Goal: Task Accomplishment & Management: Manage account settings

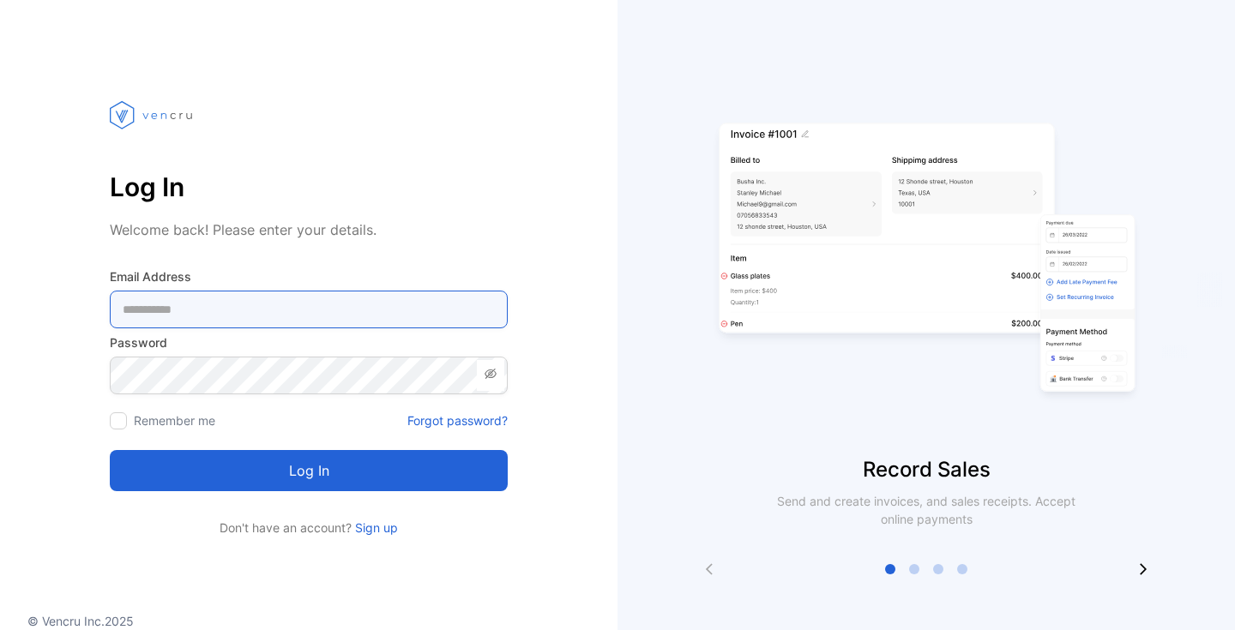
type Address-inputemail "**********"
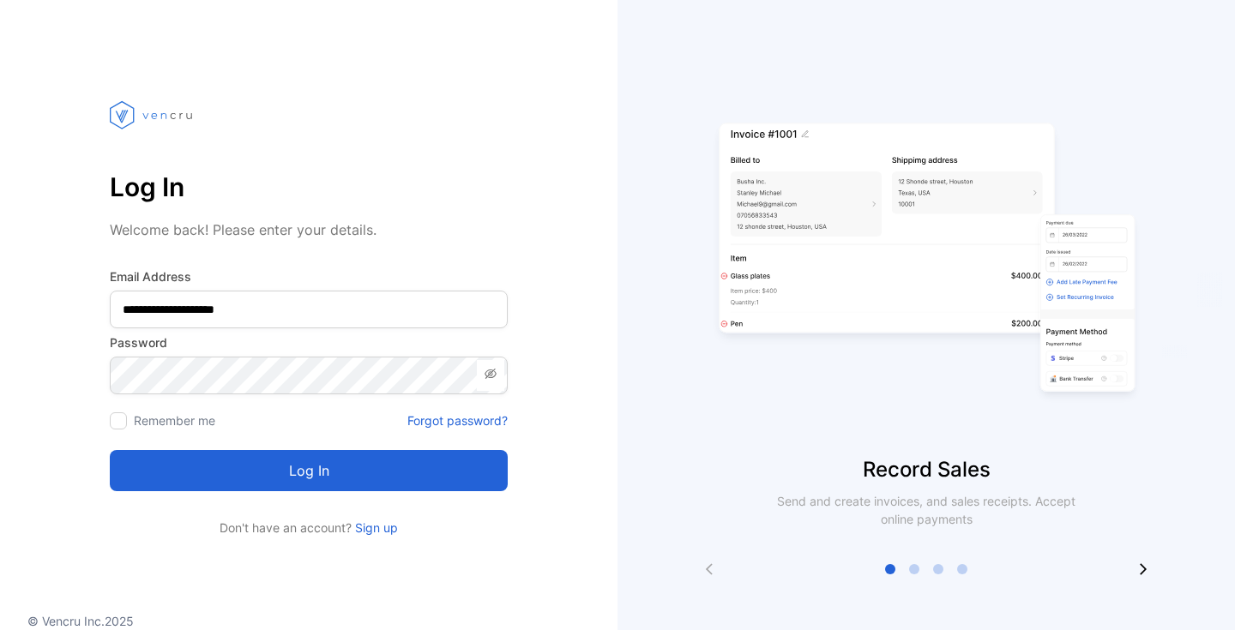
click at [309, 474] on button "Log in" at bounding box center [309, 470] width 398 height 41
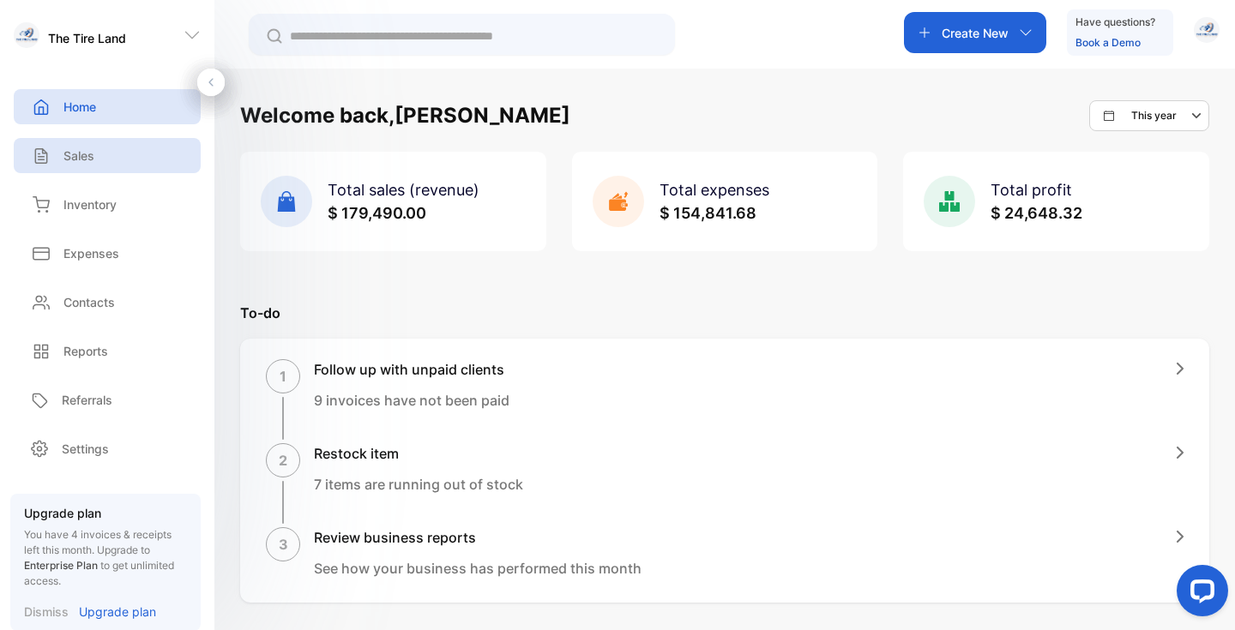
click at [68, 150] on p "Sales" at bounding box center [78, 156] width 31 height 18
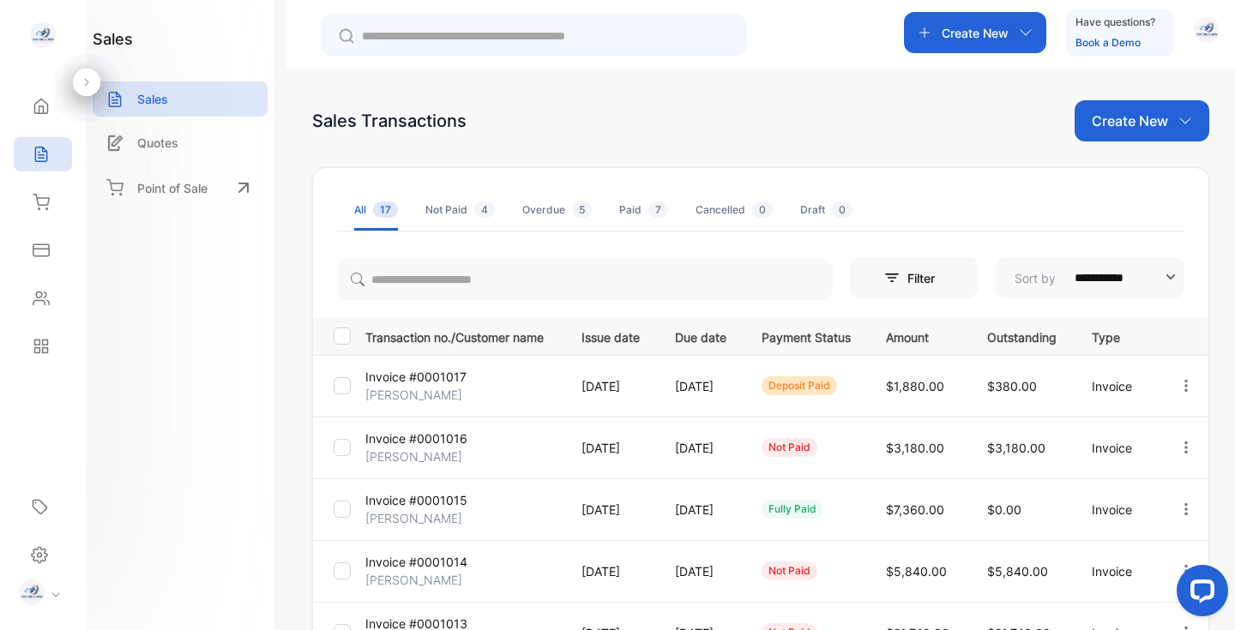
click at [435, 388] on p "[PERSON_NAME]" at bounding box center [413, 395] width 97 height 18
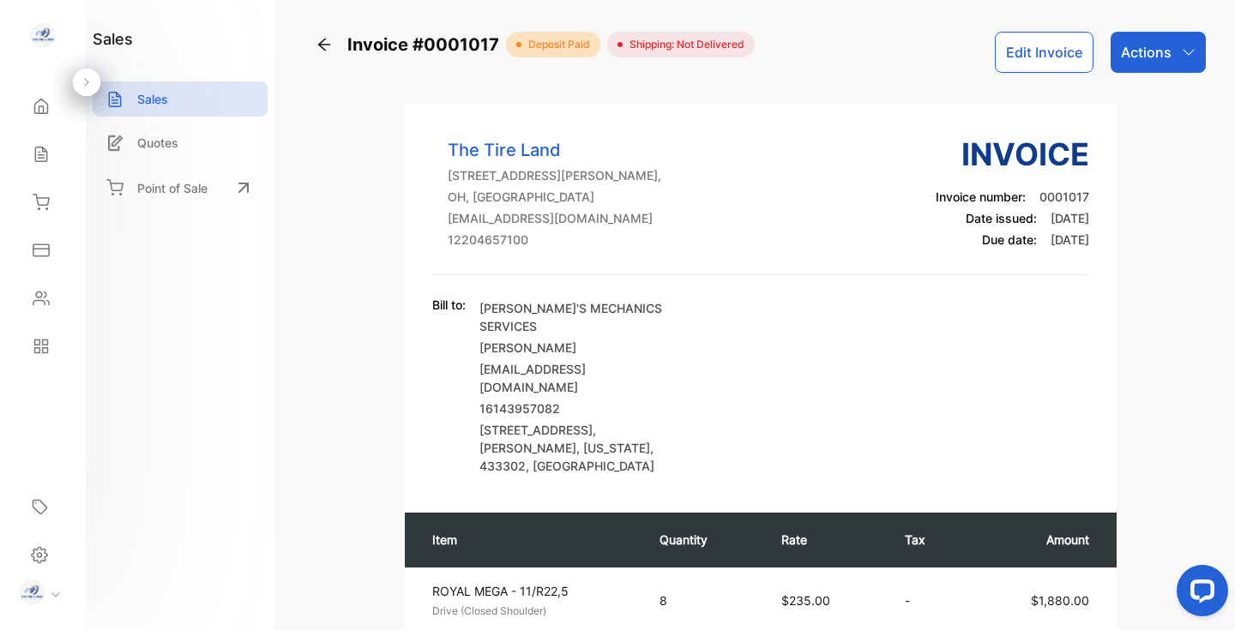
click at [1187, 54] on icon "button" at bounding box center [1189, 52] width 14 height 14
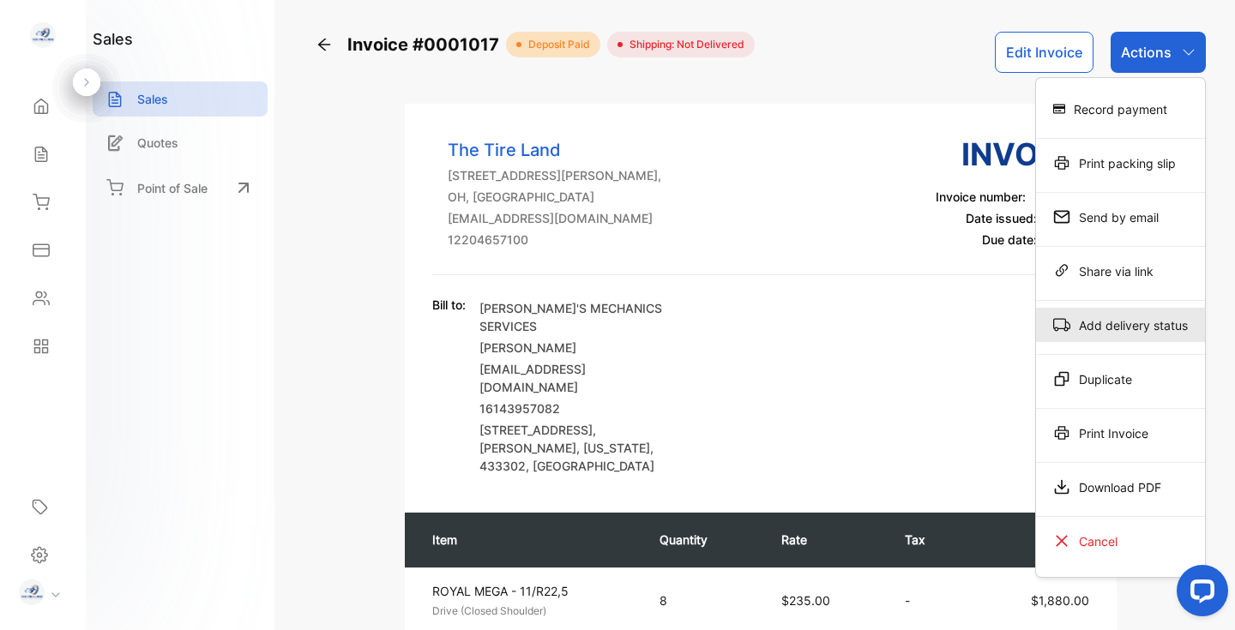
click at [1134, 326] on div "Add delivery status" at bounding box center [1120, 325] width 169 height 34
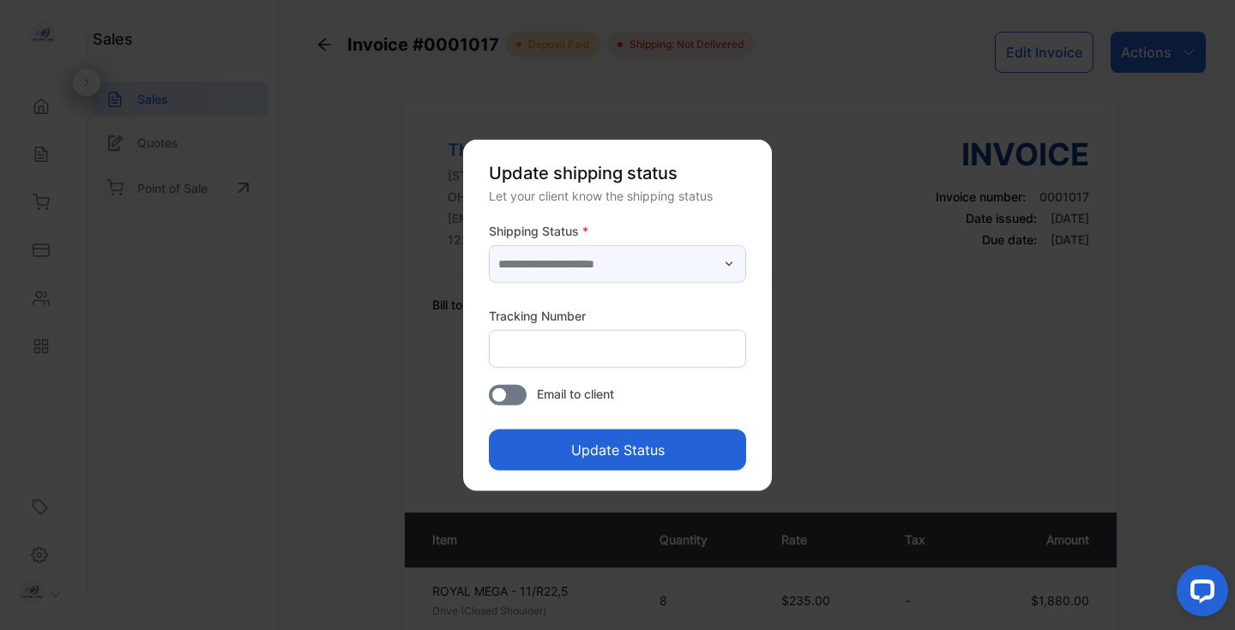
click at [690, 265] on input "text" at bounding box center [617, 264] width 257 height 38
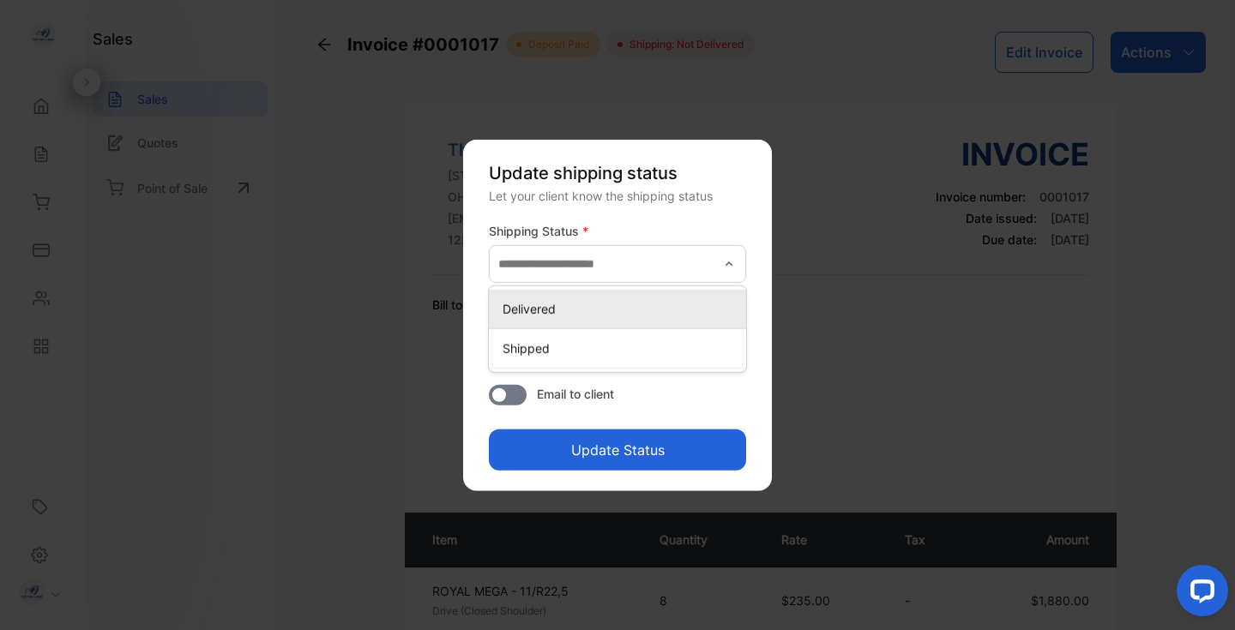
click at [609, 310] on p "Delivered" at bounding box center [620, 309] width 237 height 18
type input "*********"
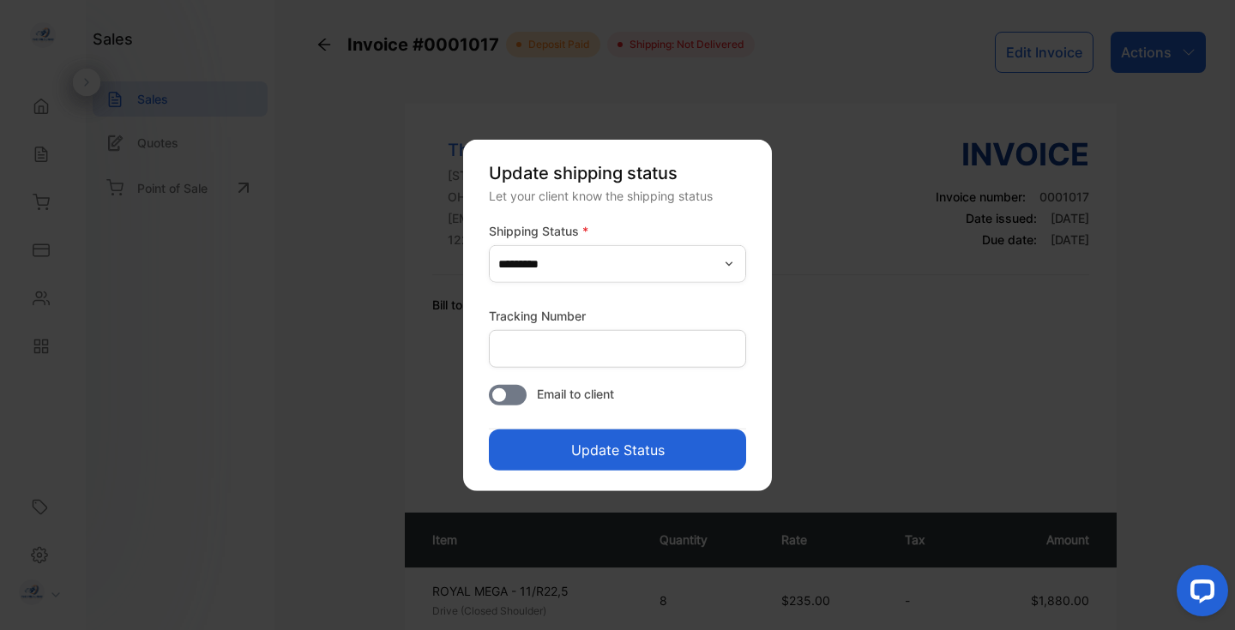
click at [611, 449] on button "Update Status" at bounding box center [617, 450] width 257 height 41
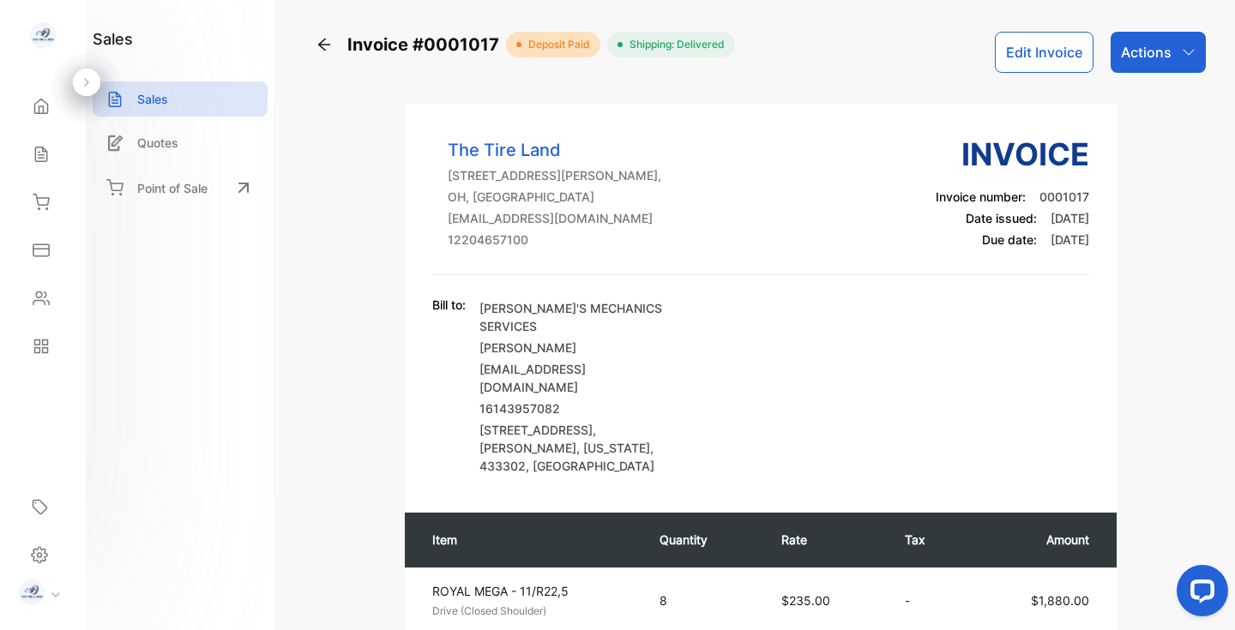
click at [1170, 63] on div "Actions" at bounding box center [1157, 52] width 95 height 41
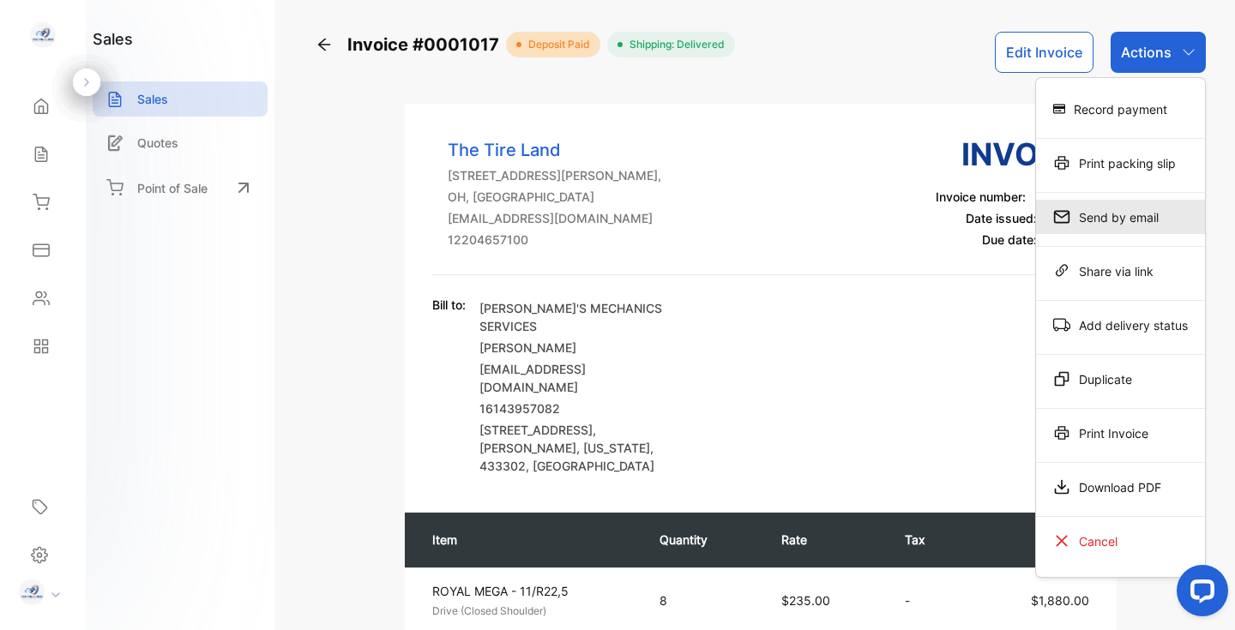
click at [1125, 220] on div "Send by email" at bounding box center [1120, 217] width 169 height 34
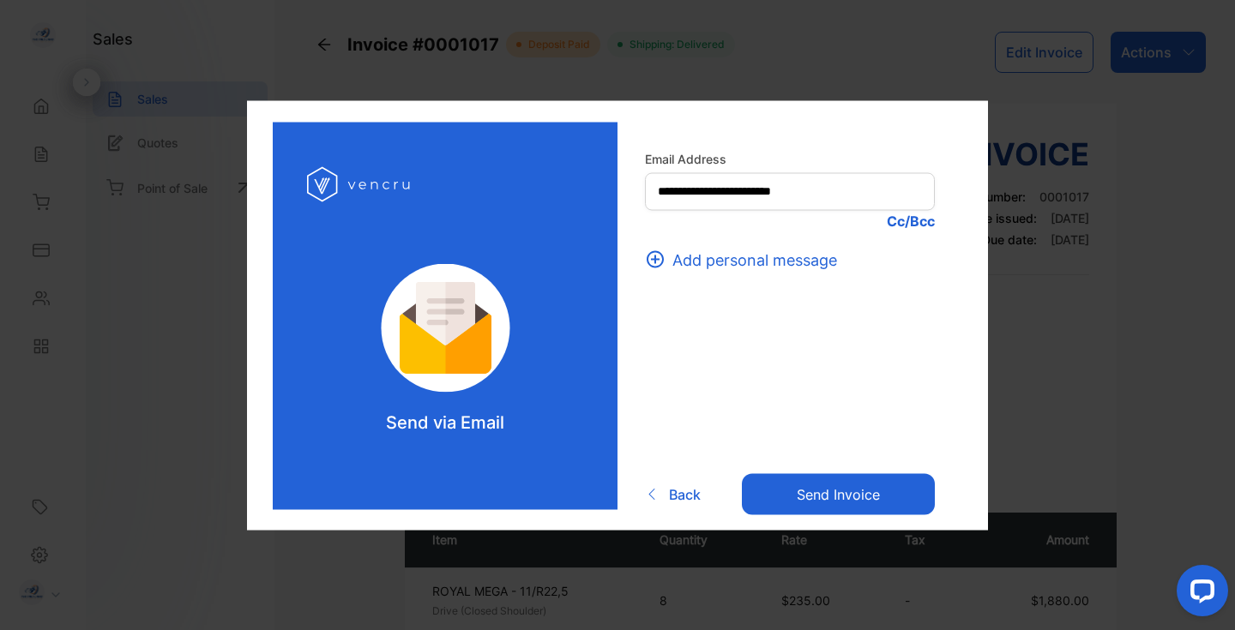
click at [826, 494] on button "Send invoice" at bounding box center [838, 494] width 193 height 41
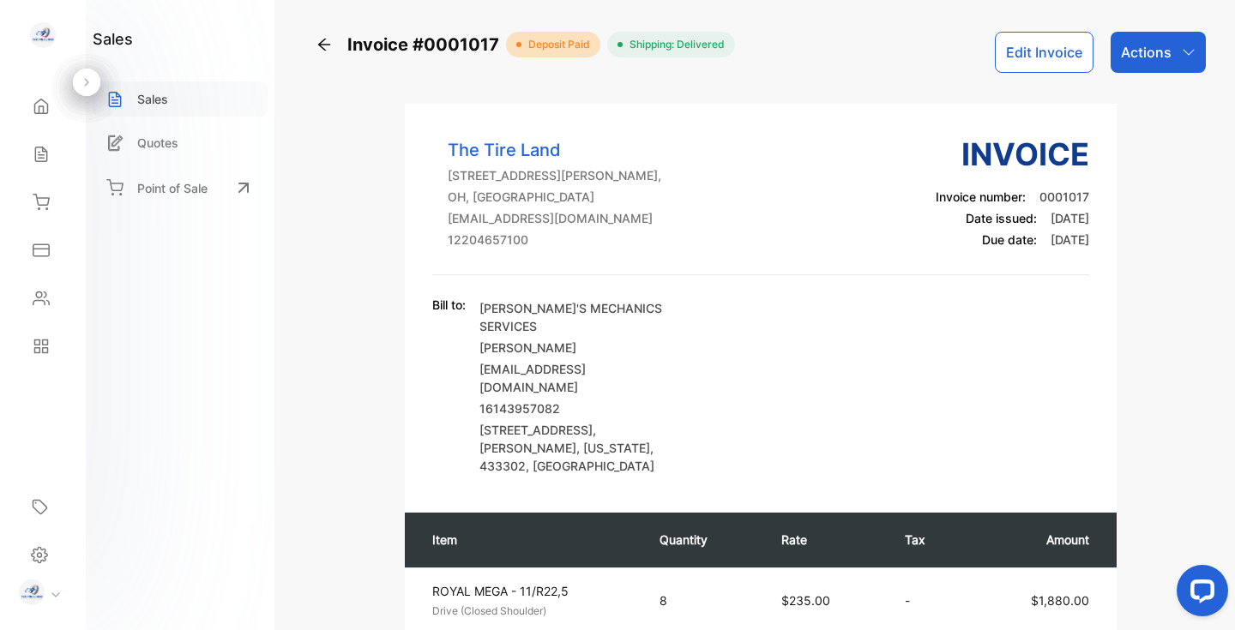
click at [158, 99] on p "Sales" at bounding box center [152, 99] width 31 height 18
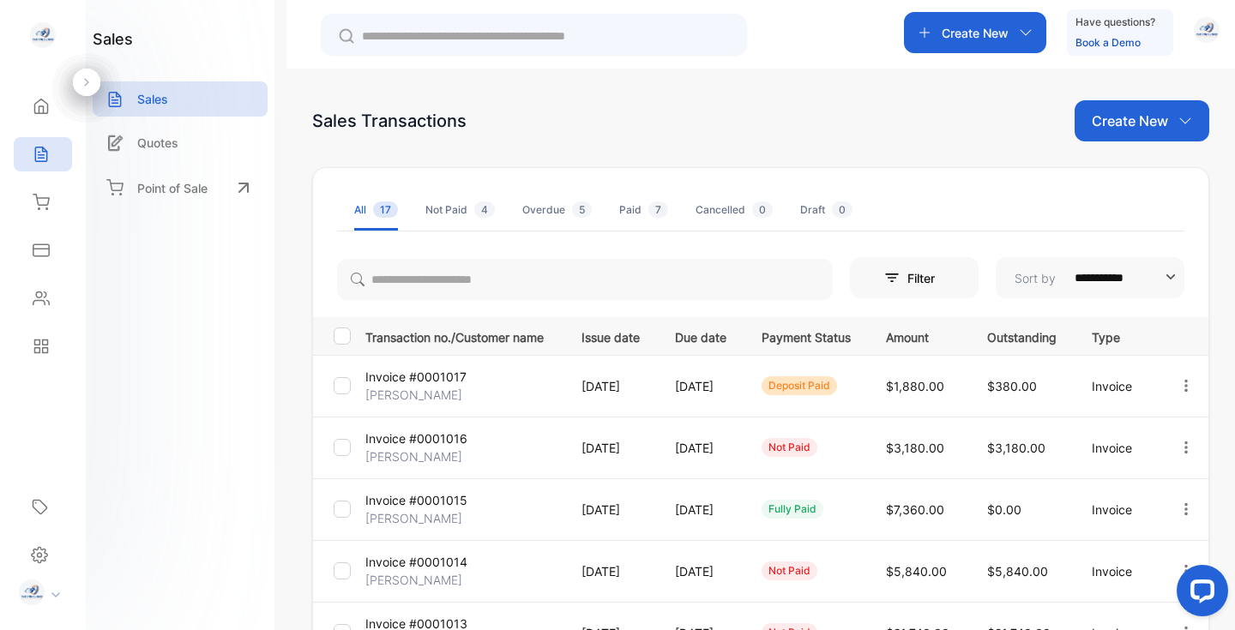
click at [278, 492] on div "**********" at bounding box center [617, 366] width 1235 height 733
click at [460, 214] on div "Not Paid 4" at bounding box center [459, 209] width 69 height 15
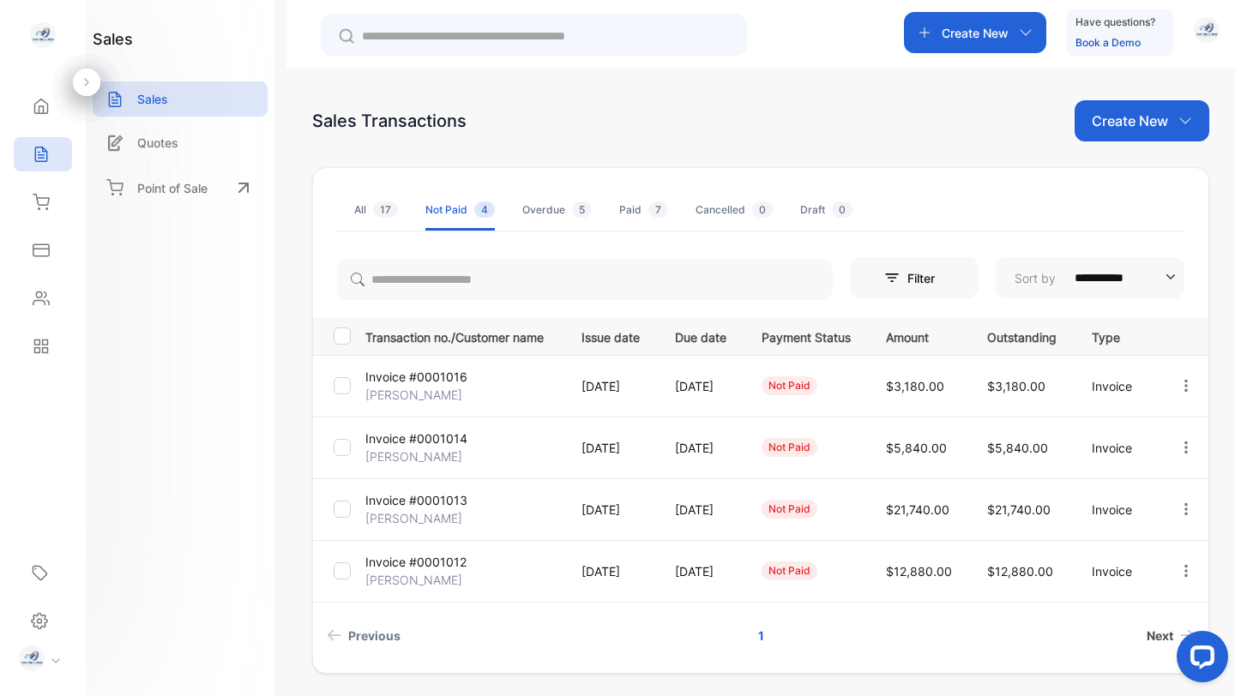
click at [1150, 629] on span "Next" at bounding box center [1159, 636] width 27 height 18
click at [542, 209] on div "Overdue 5" at bounding box center [556, 209] width 69 height 15
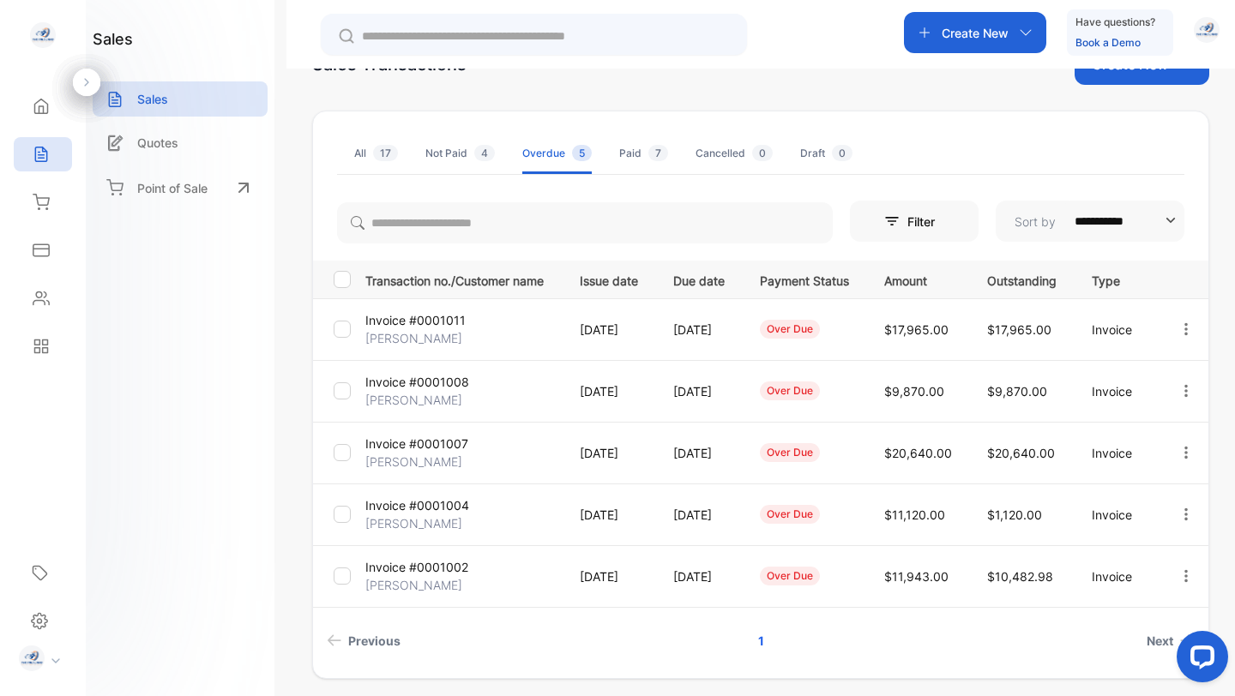
scroll to position [54, 0]
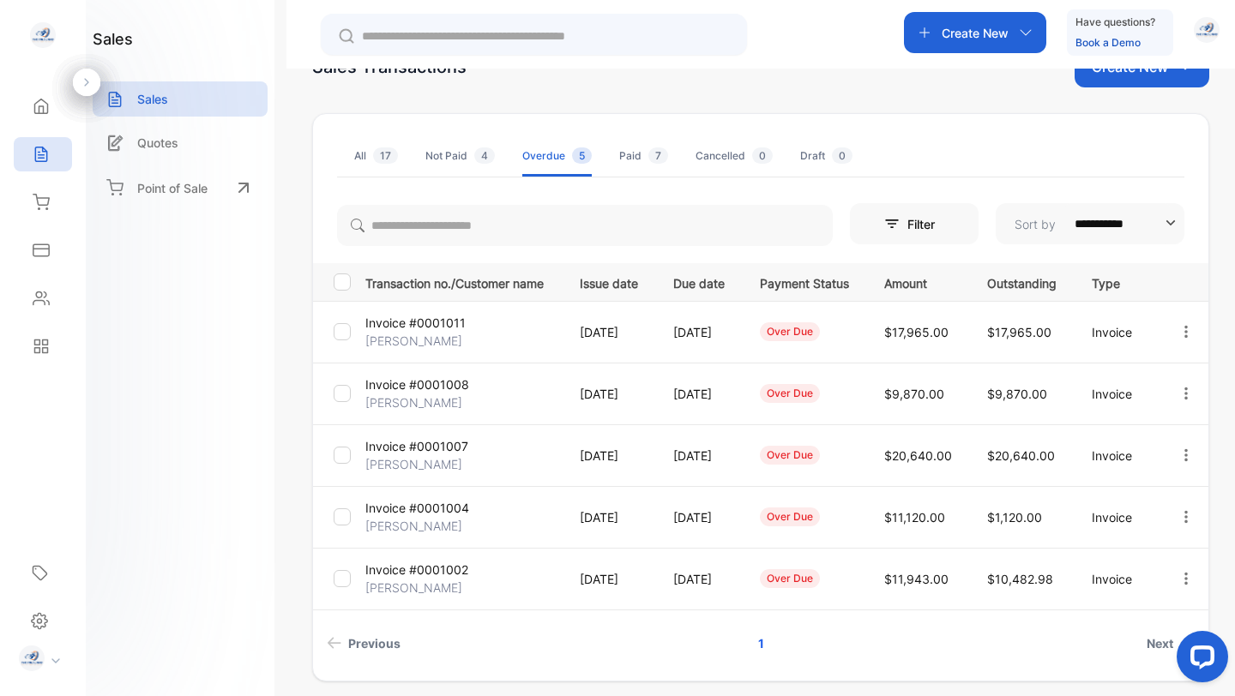
click at [632, 154] on div "Paid 7" at bounding box center [643, 155] width 49 height 15
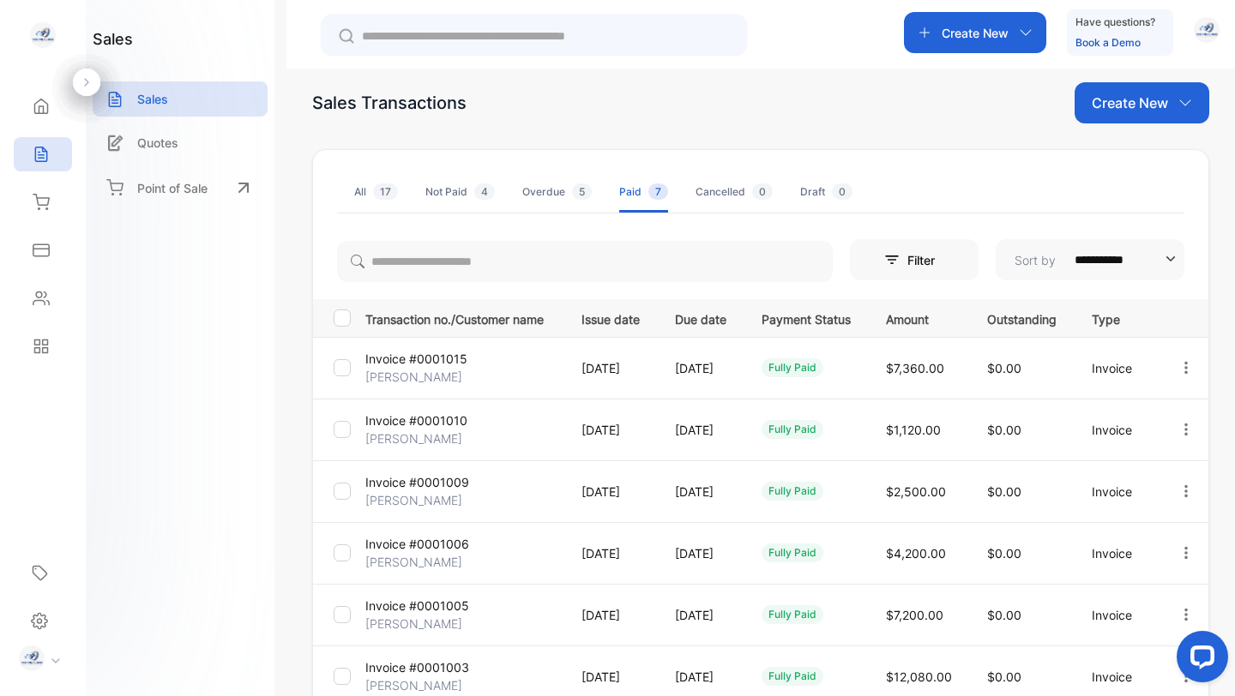
scroll to position [0, 0]
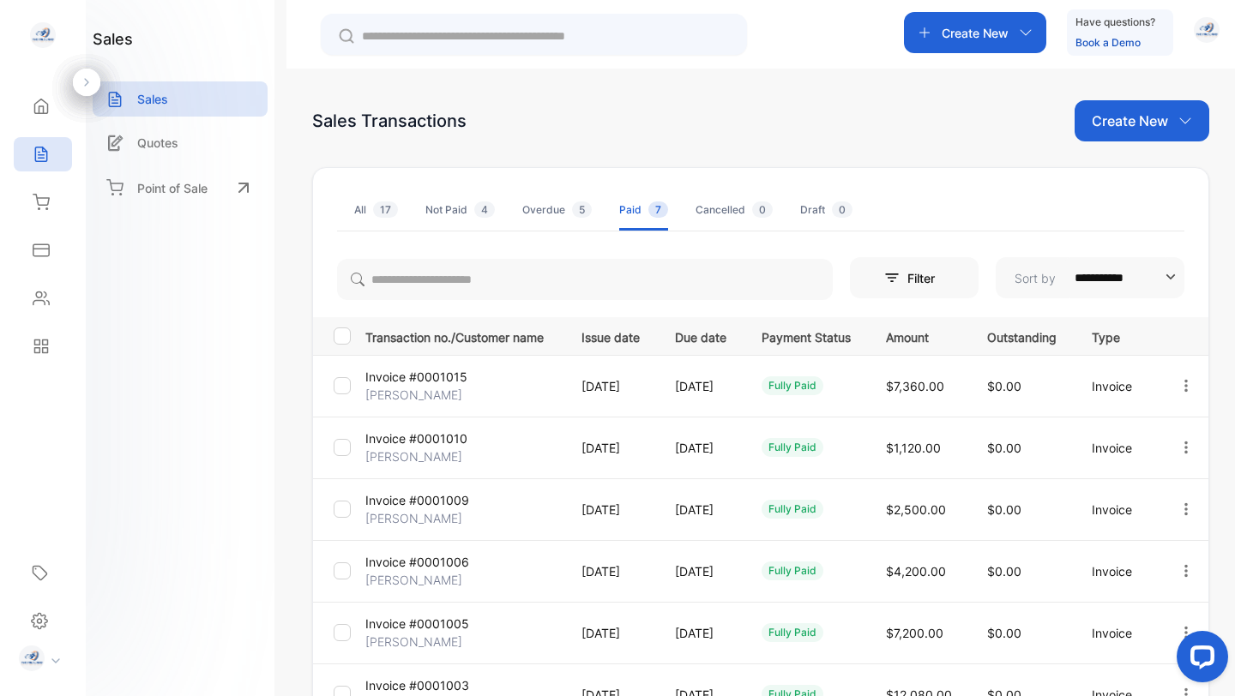
click at [378, 216] on span "17" at bounding box center [385, 210] width 25 height 16
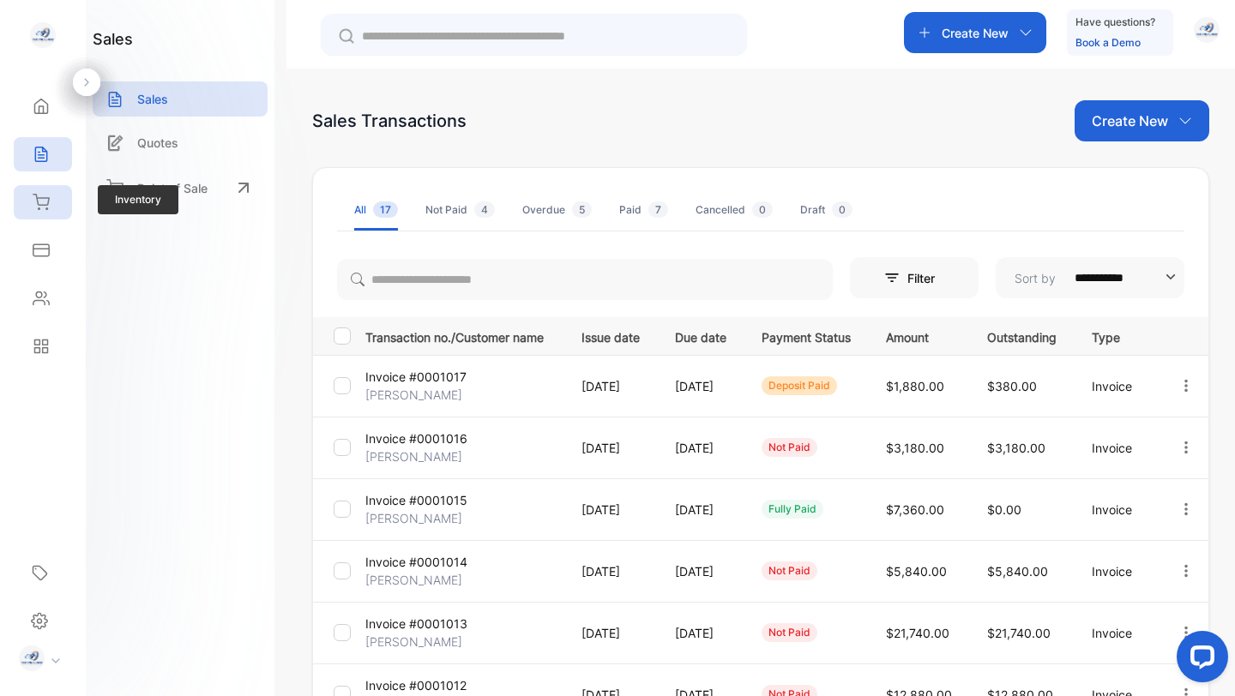
click at [41, 210] on icon at bounding box center [41, 202] width 17 height 17
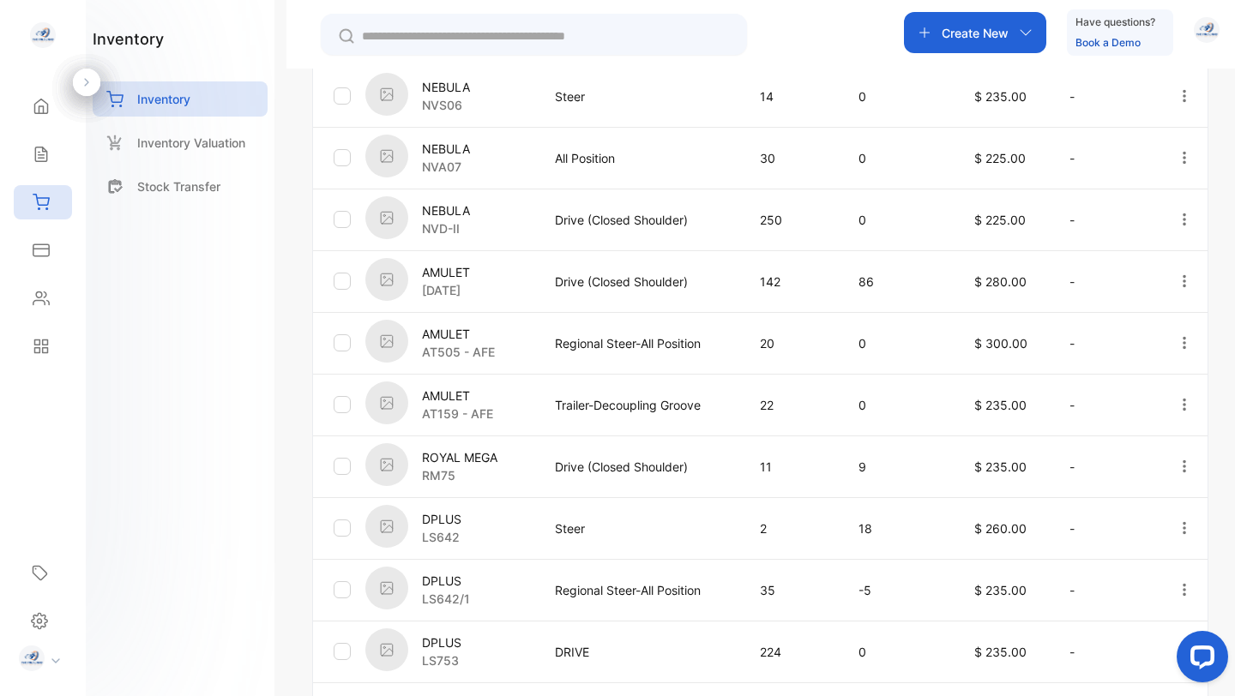
scroll to position [416, 0]
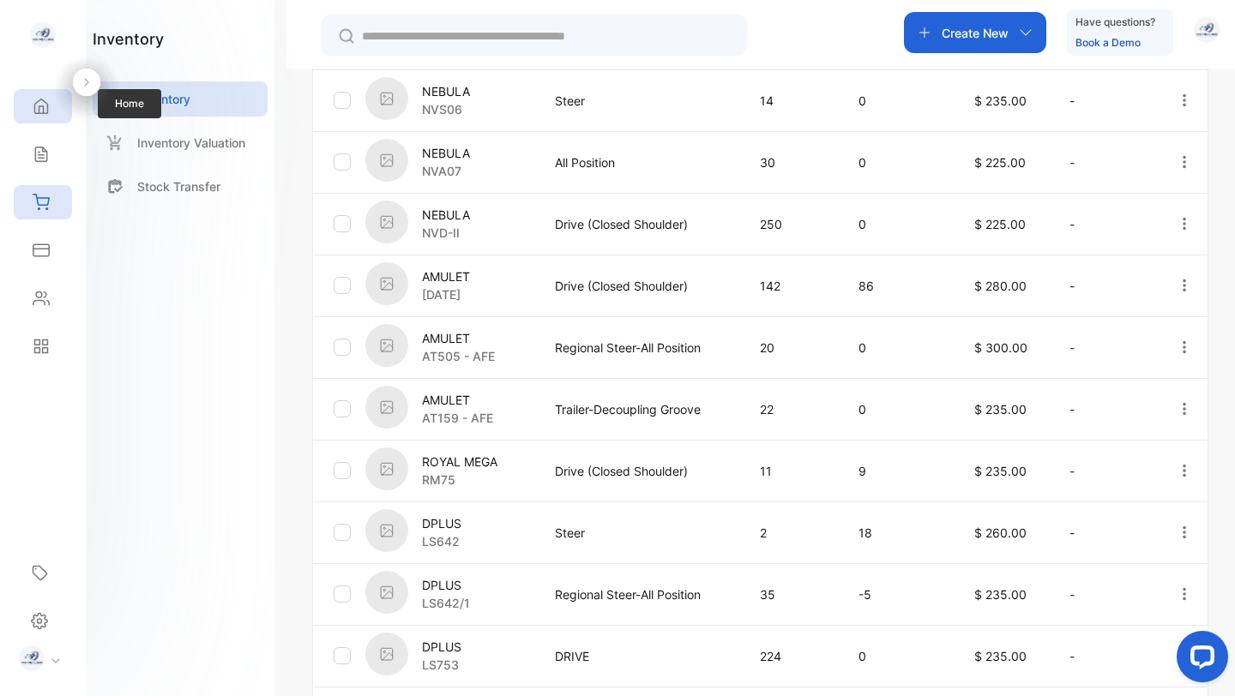
click at [50, 111] on div "Home" at bounding box center [43, 106] width 58 height 34
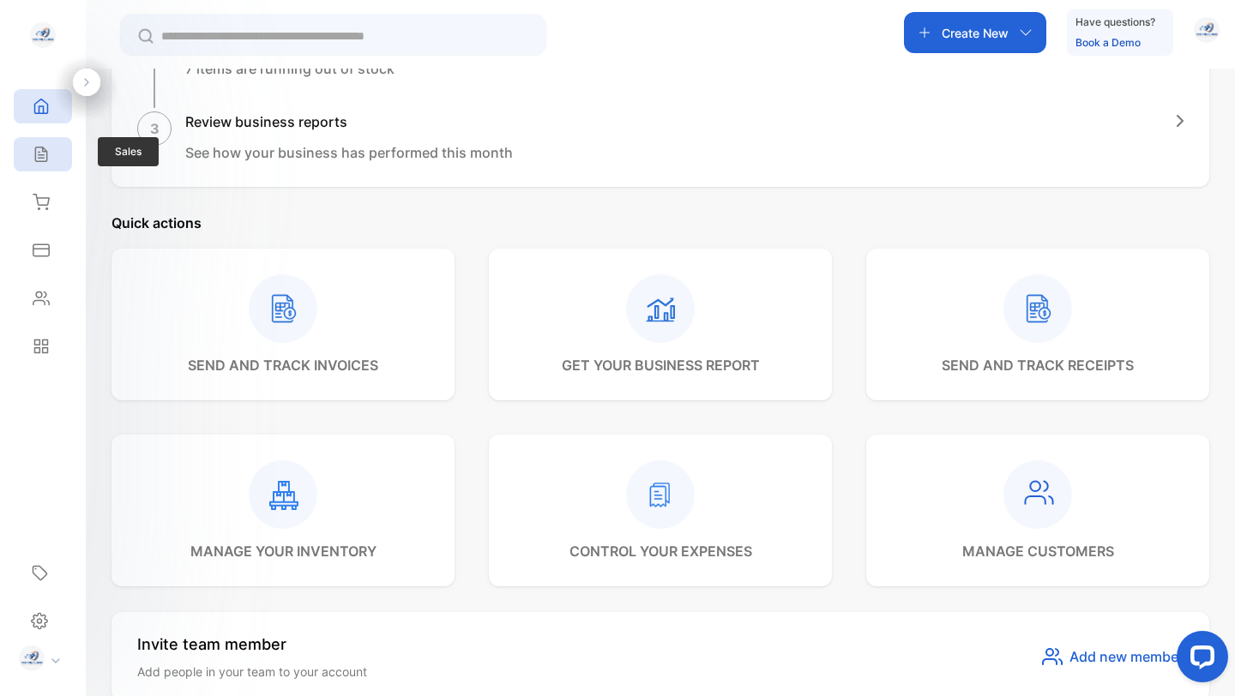
click at [36, 159] on icon at bounding box center [41, 154] width 17 height 17
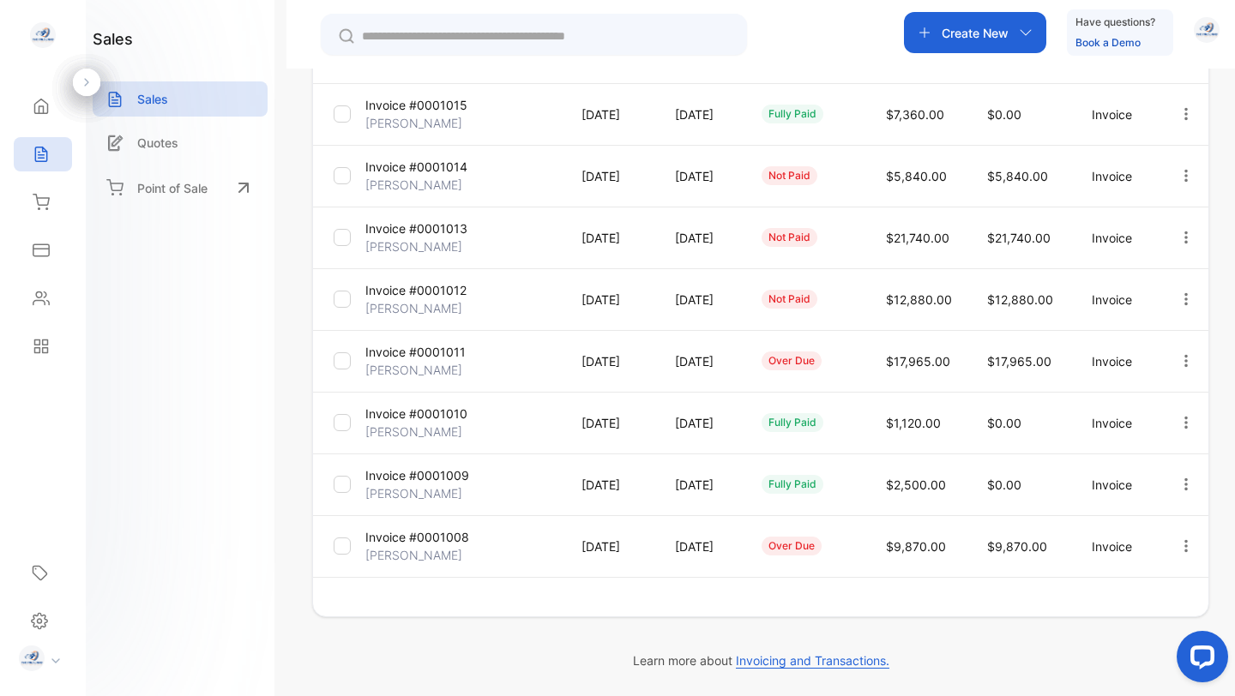
scroll to position [416, 0]
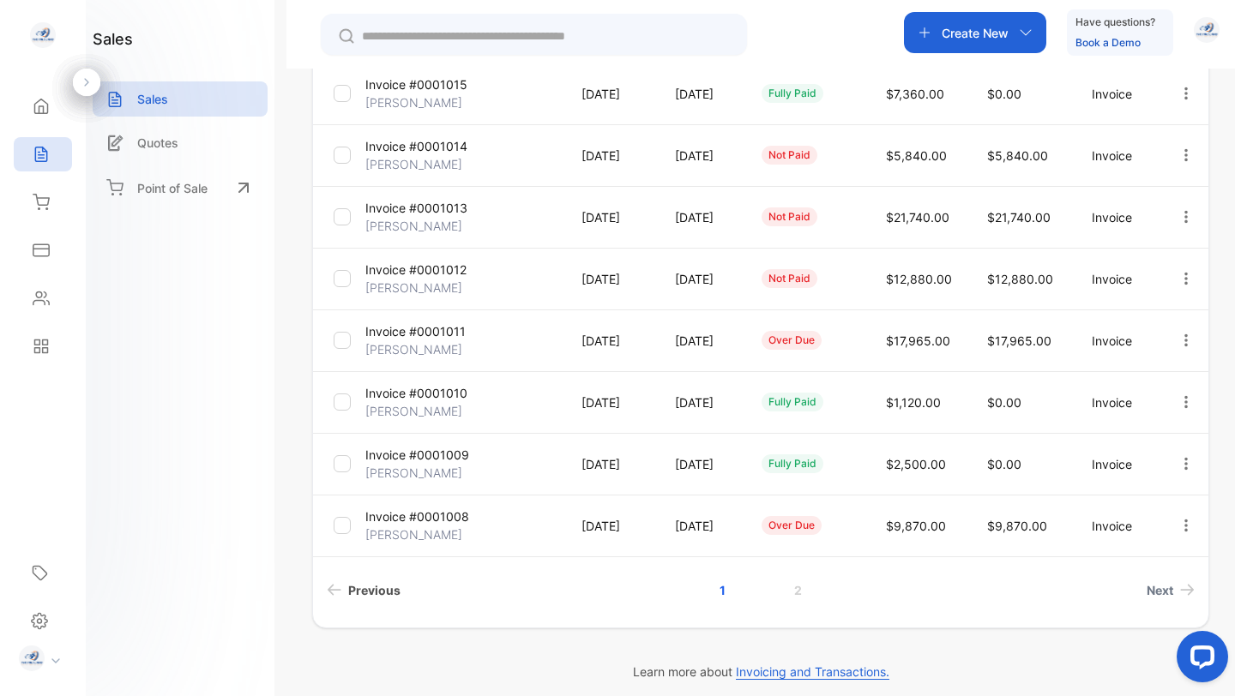
click at [368, 584] on span "Previous" at bounding box center [374, 590] width 52 height 18
click at [420, 334] on p "Invoice #0001011" at bounding box center [415, 331] width 100 height 18
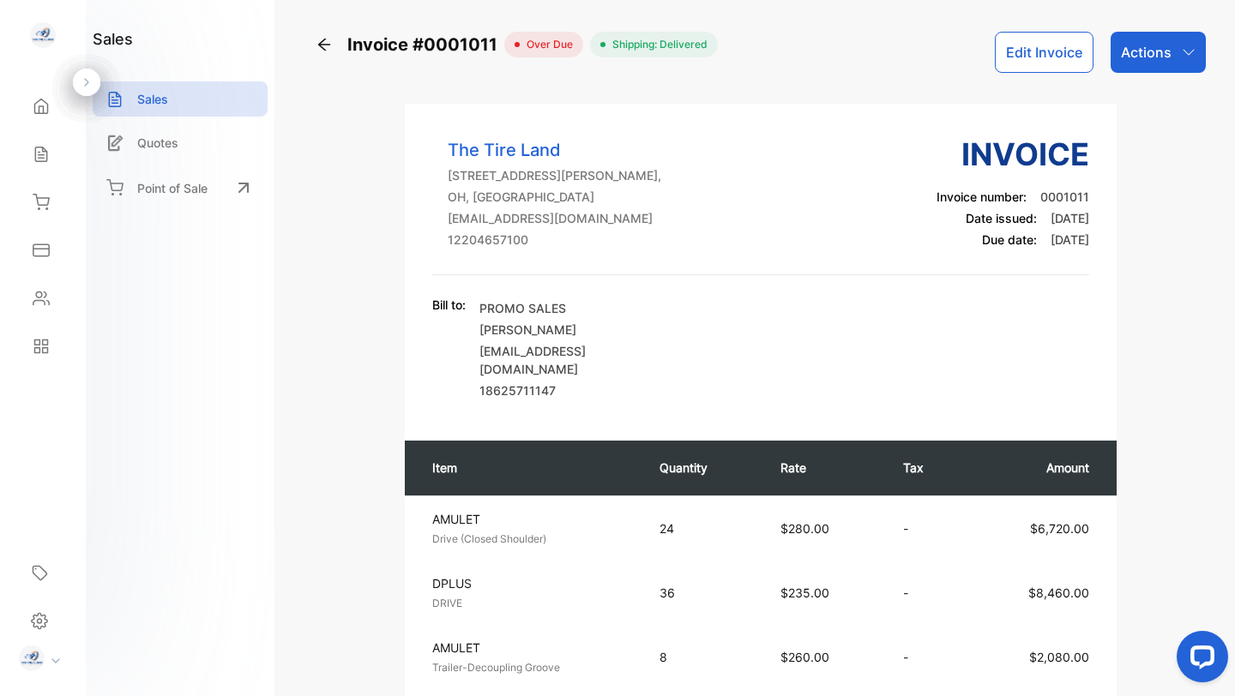
click at [1033, 57] on button "Edit Invoice" at bounding box center [1044, 52] width 99 height 41
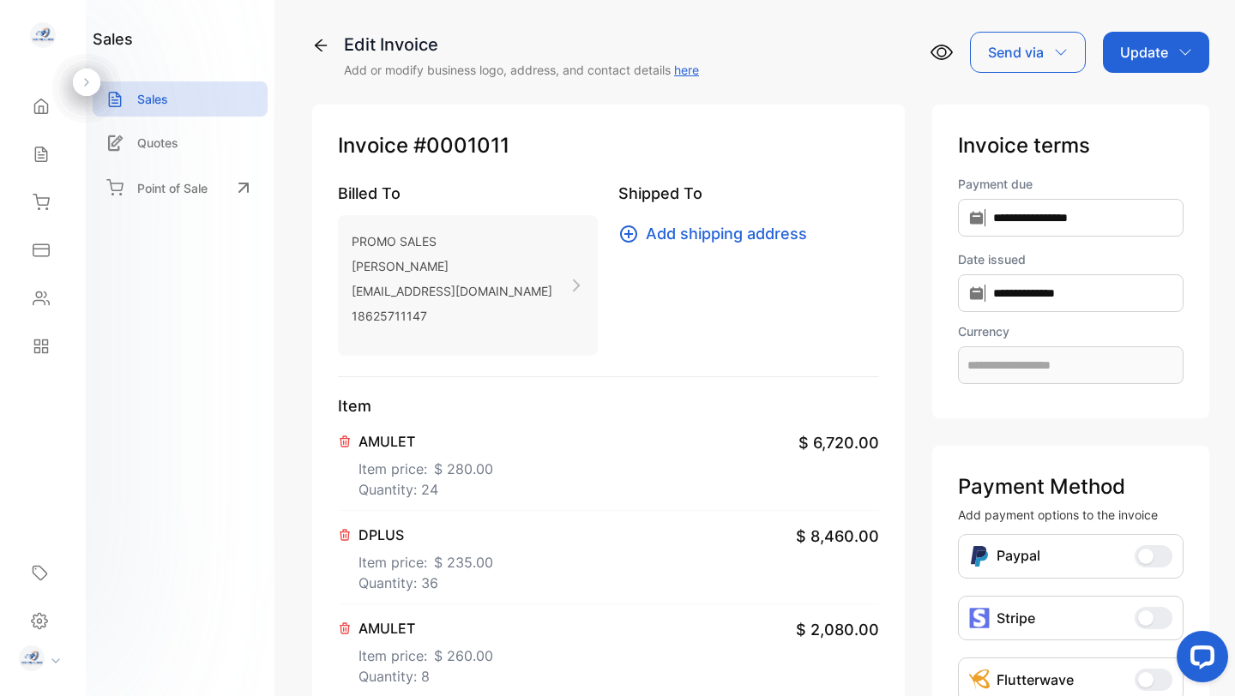
type input "**********"
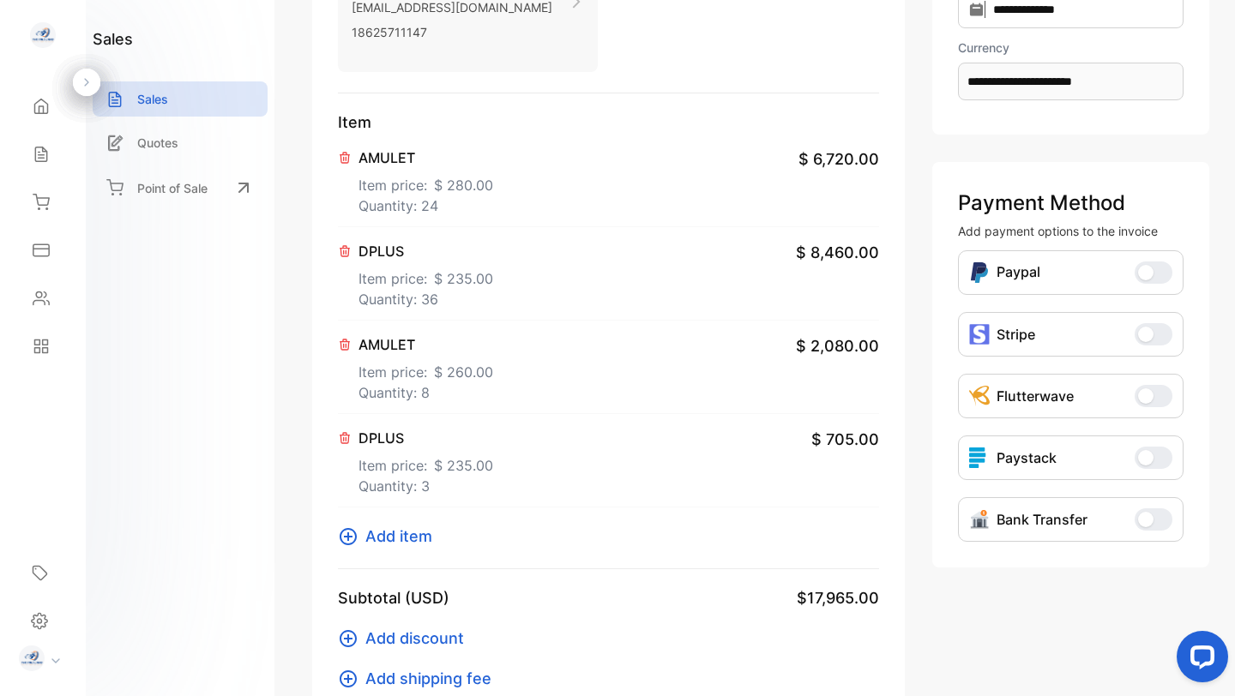
scroll to position [279, 0]
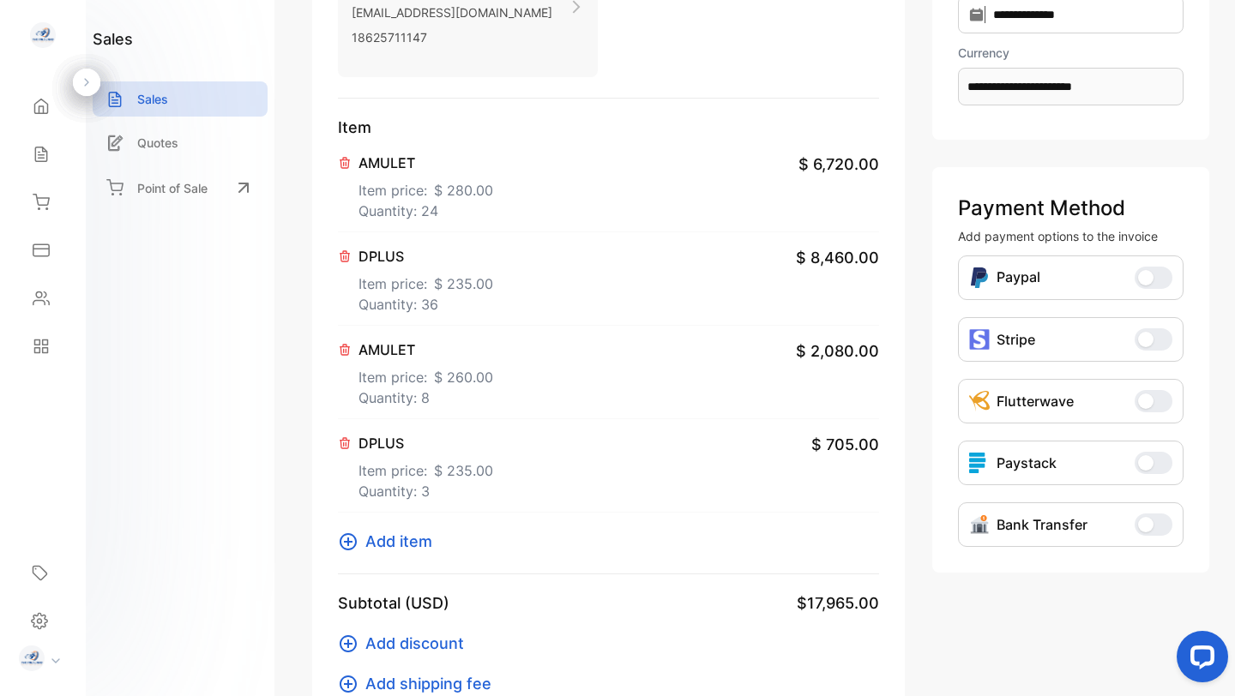
click at [380, 355] on p "AMULET" at bounding box center [425, 350] width 135 height 21
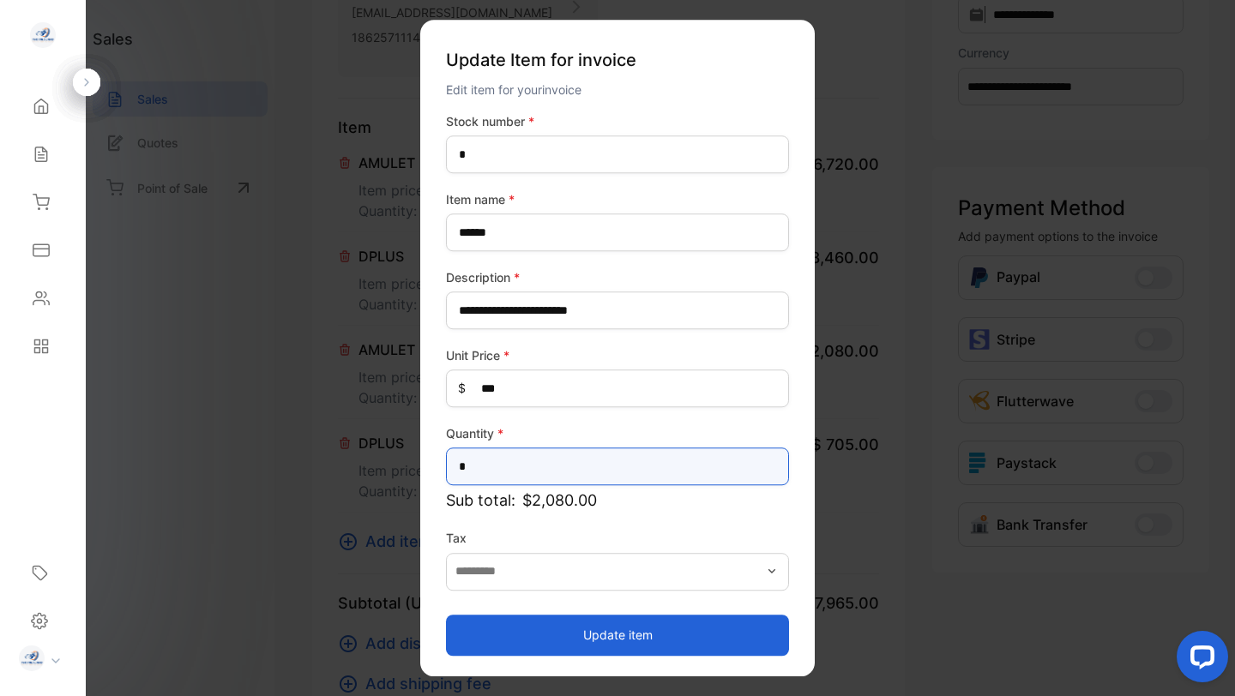
drag, startPoint x: 469, startPoint y: 466, endPoint x: 448, endPoint y: 466, distance: 21.4
click at [448, 466] on input "*" at bounding box center [617, 467] width 343 height 38
type input "**"
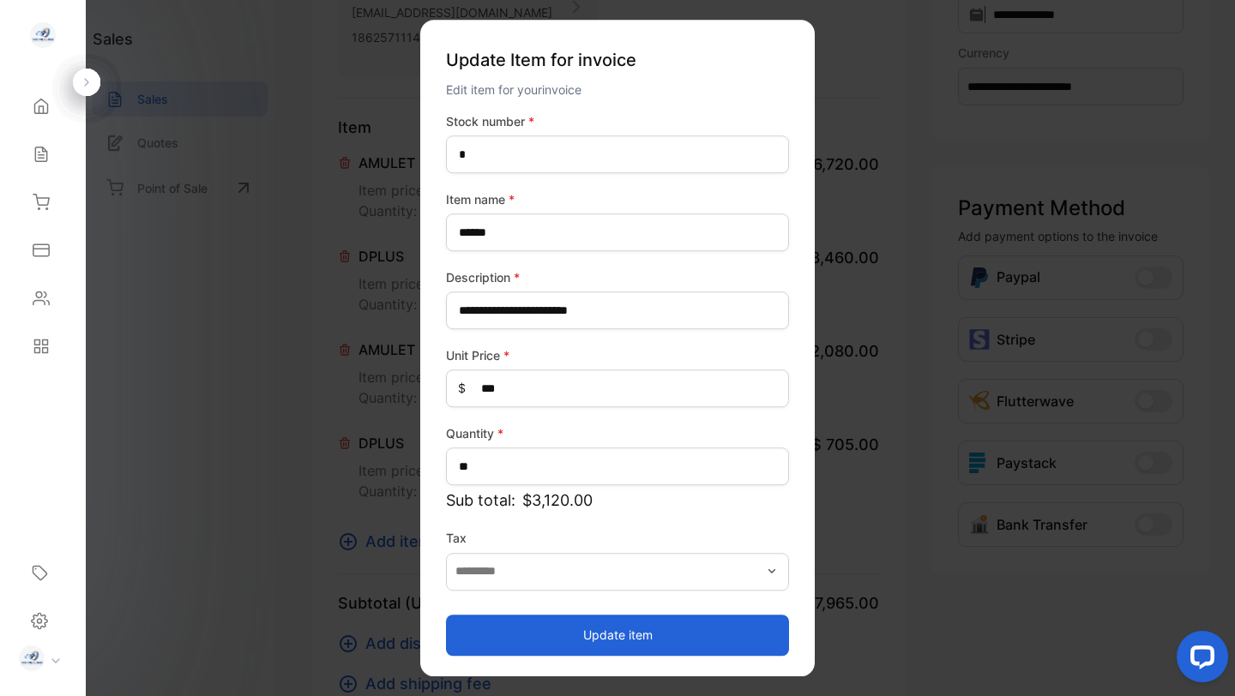
click at [473, 629] on button "Update item" at bounding box center [617, 635] width 343 height 41
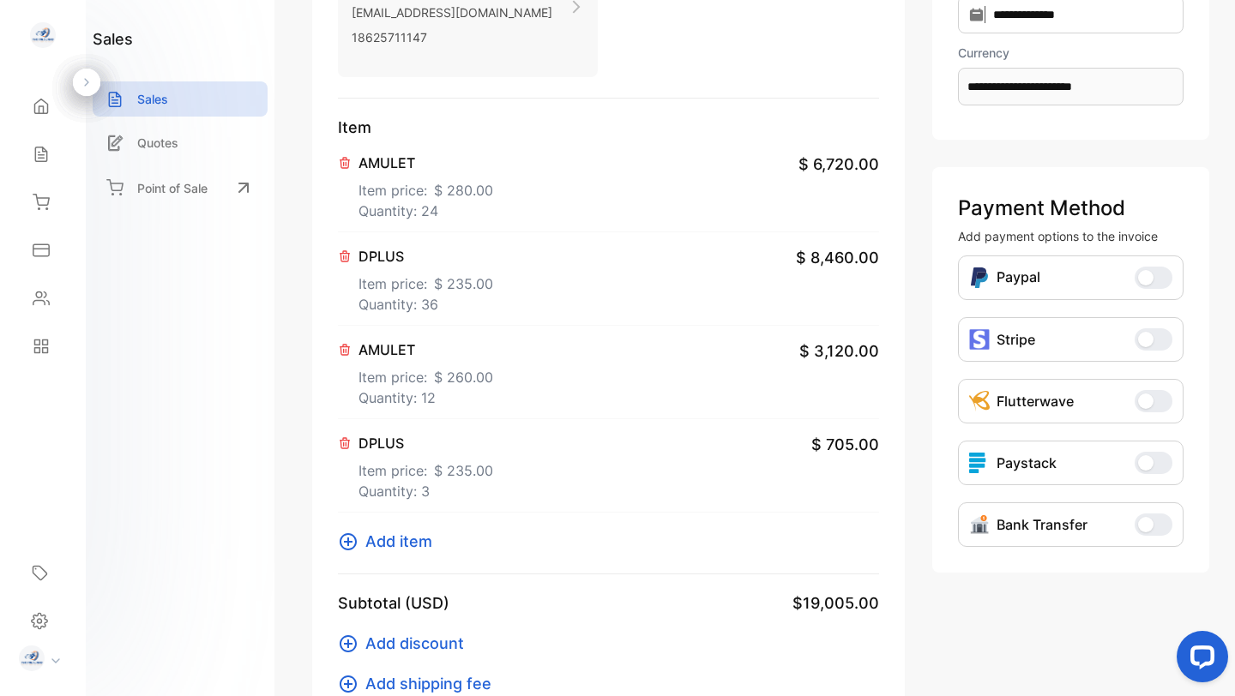
scroll to position [0, 0]
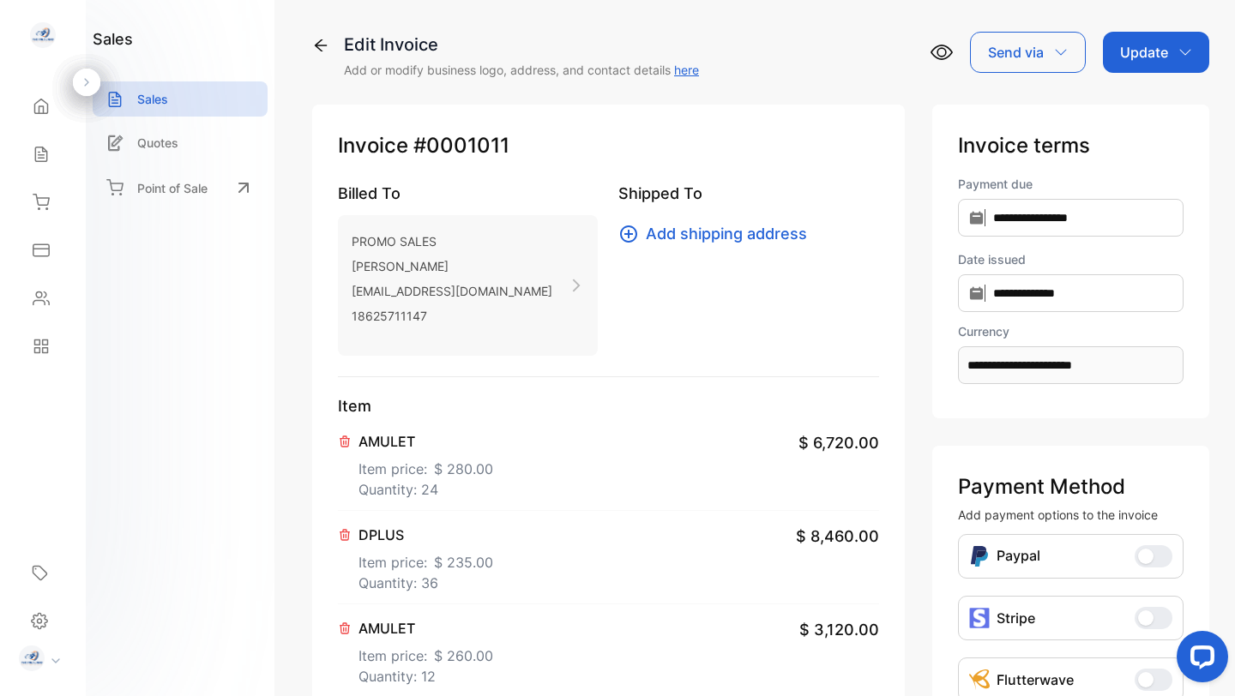
click at [1143, 55] on p "Update" at bounding box center [1144, 52] width 48 height 21
click at [1139, 100] on div "Invoice" at bounding box center [1159, 109] width 99 height 34
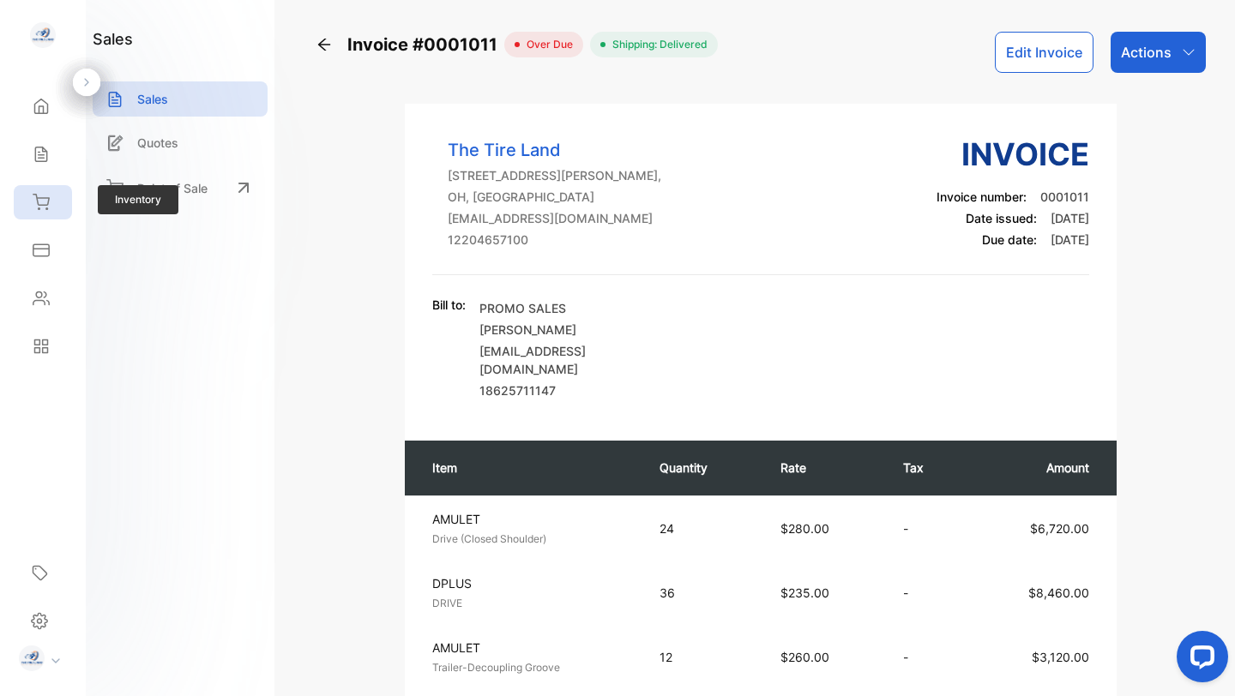
click at [50, 202] on div "Inventory" at bounding box center [43, 202] width 58 height 34
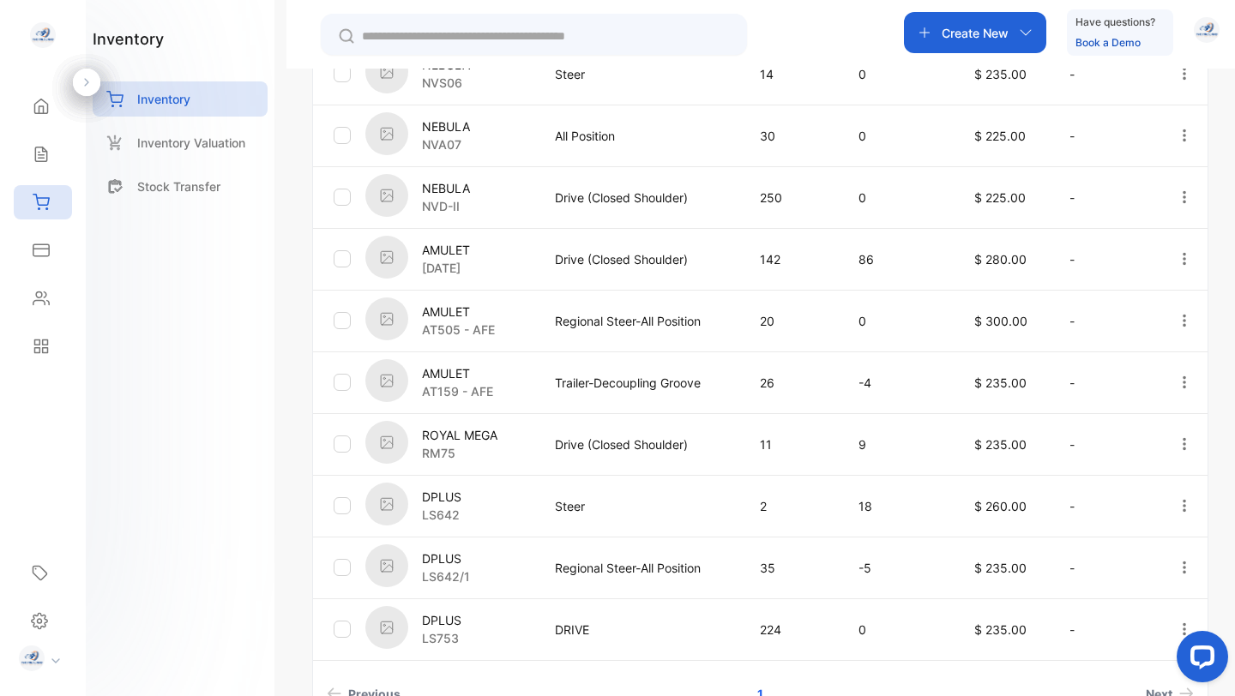
scroll to position [443, 0]
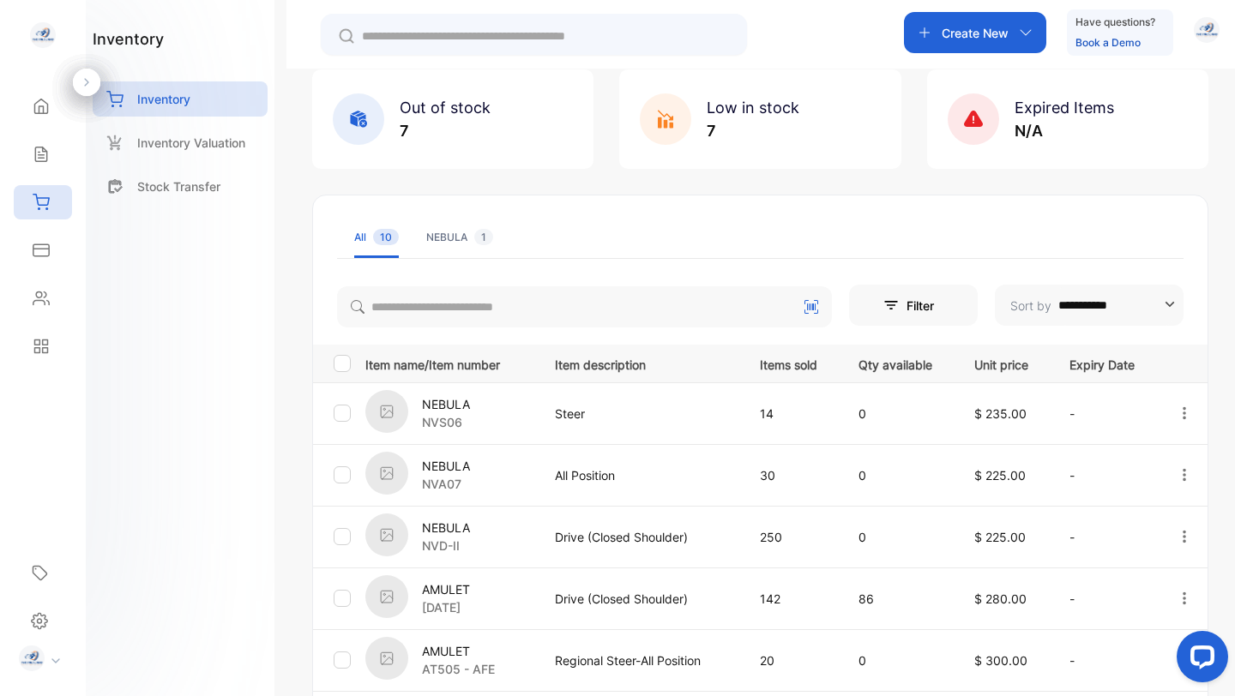
scroll to position [100, 0]
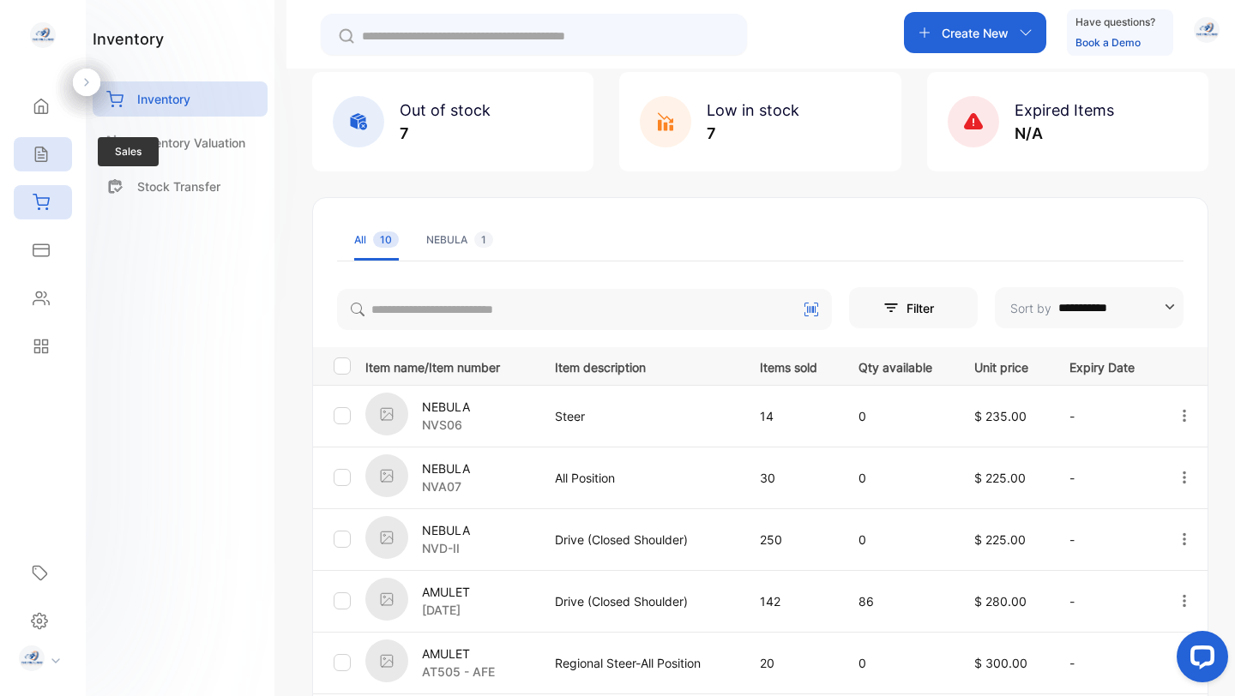
click at [39, 147] on icon at bounding box center [40, 154] width 11 height 15
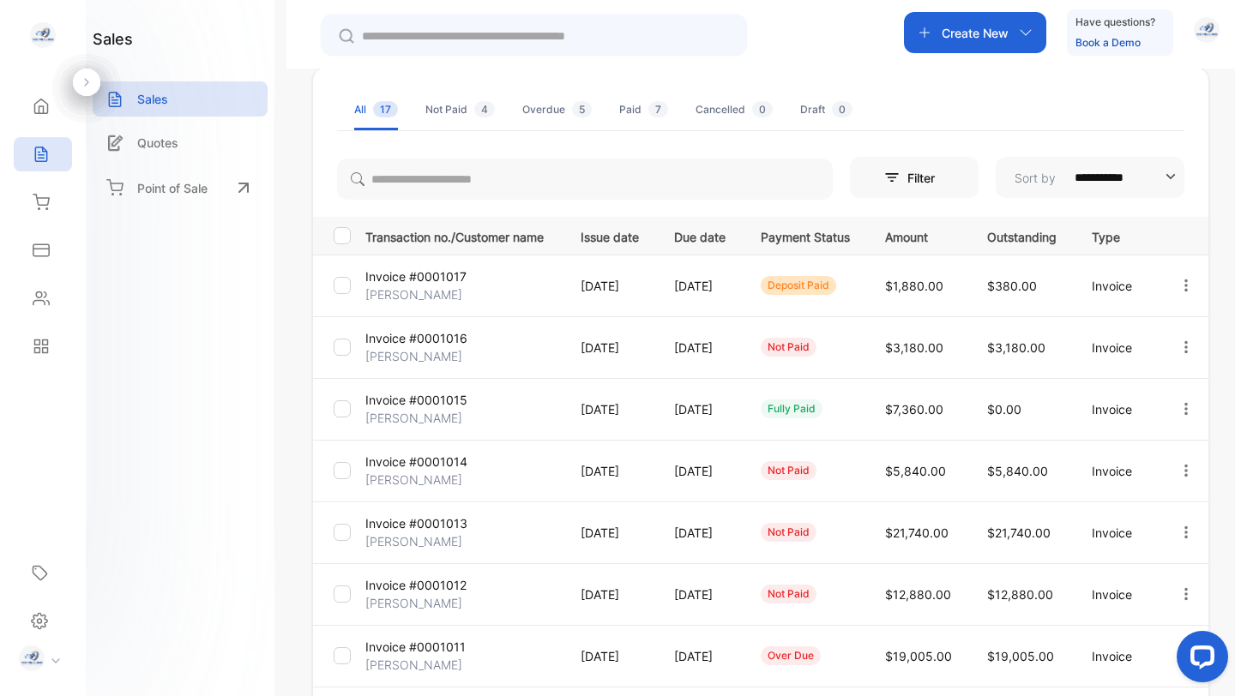
click at [400, 653] on p "Invoice #0001011" at bounding box center [415, 647] width 100 height 18
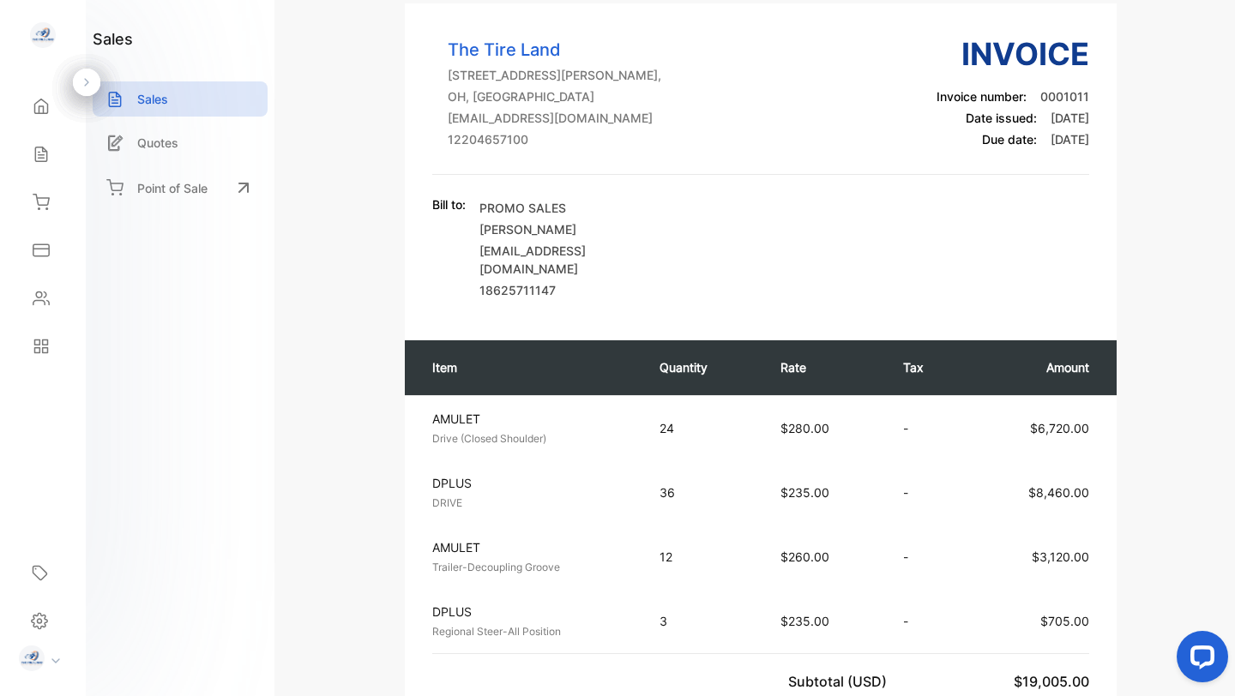
click at [479, 539] on div "AMULET Trailer-Decoupling Groove Unit price: $260.00" at bounding box center [530, 557] width 196 height 37
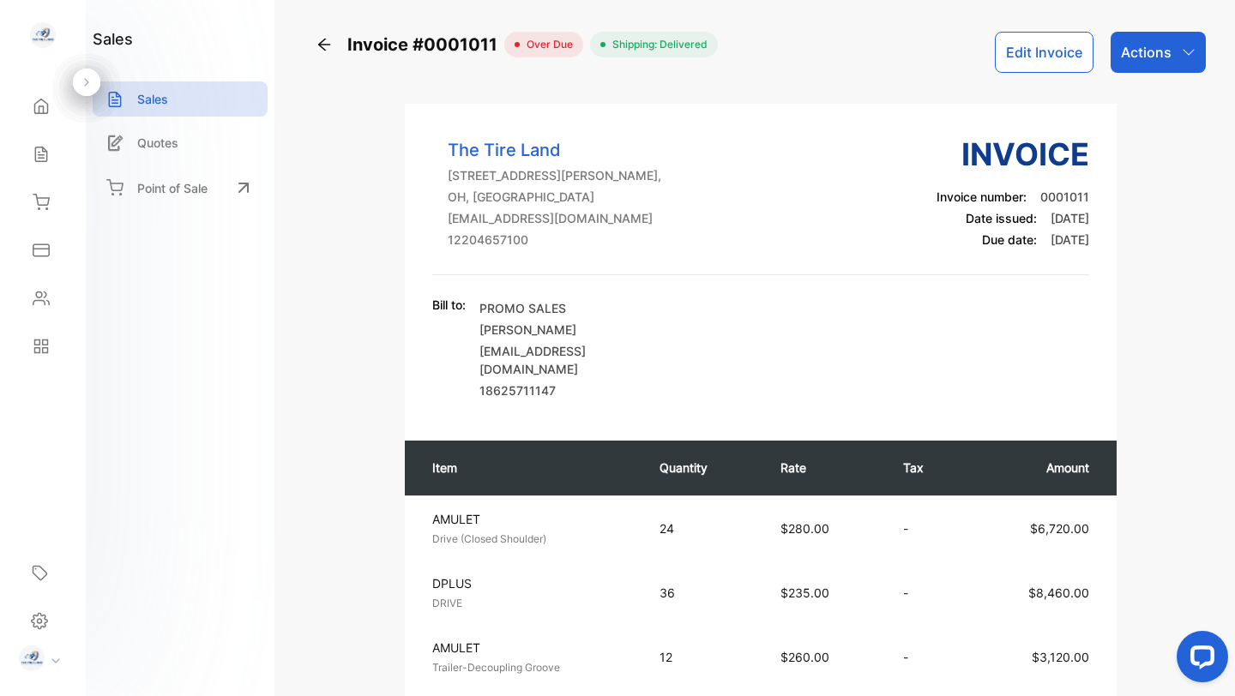
click at [1041, 51] on button "Edit Invoice" at bounding box center [1044, 52] width 99 height 41
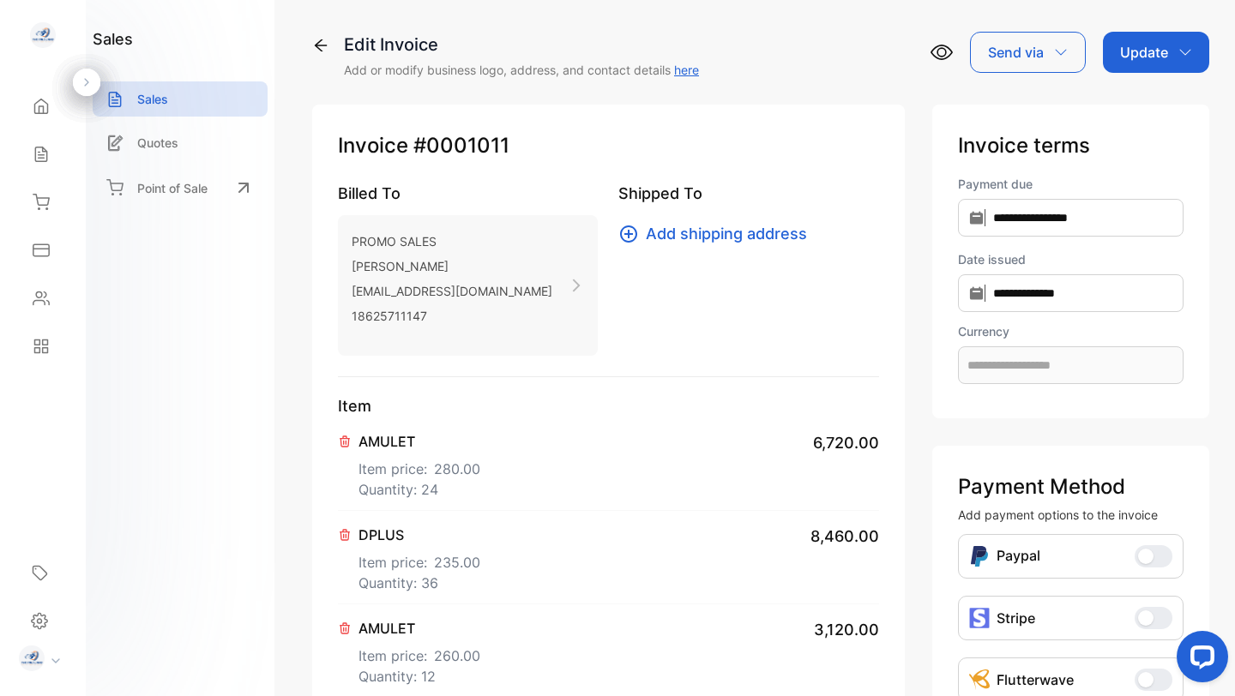
type input "**********"
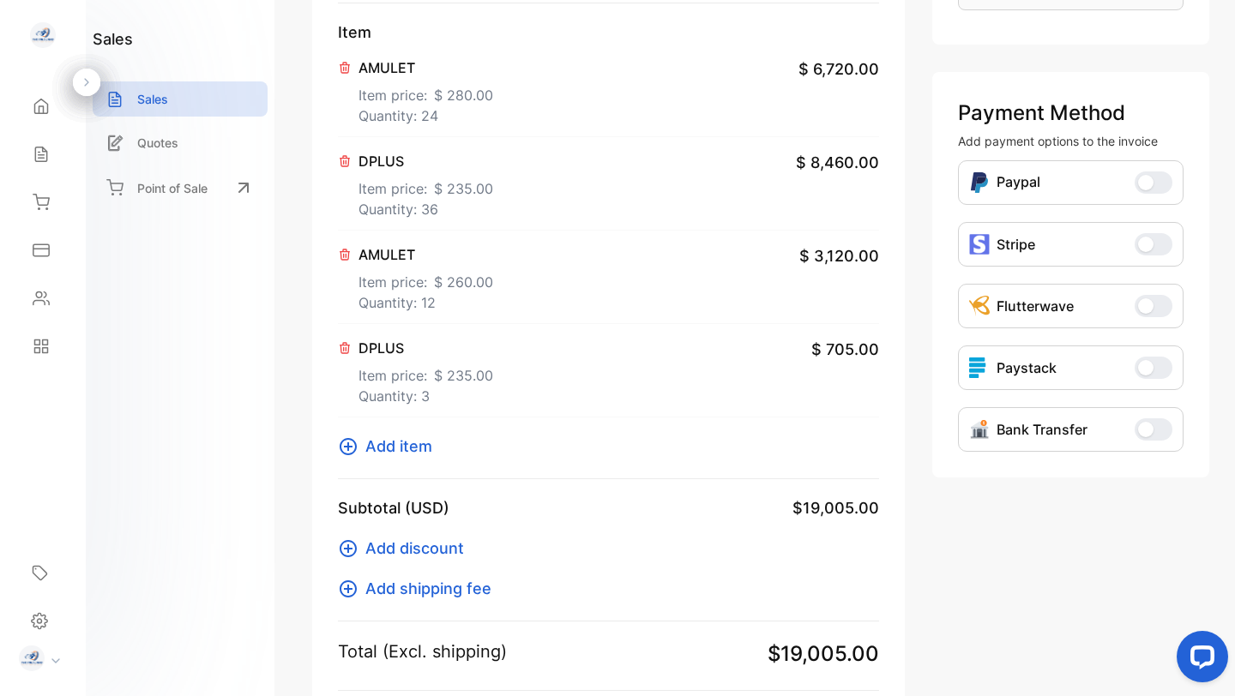
scroll to position [366, 0]
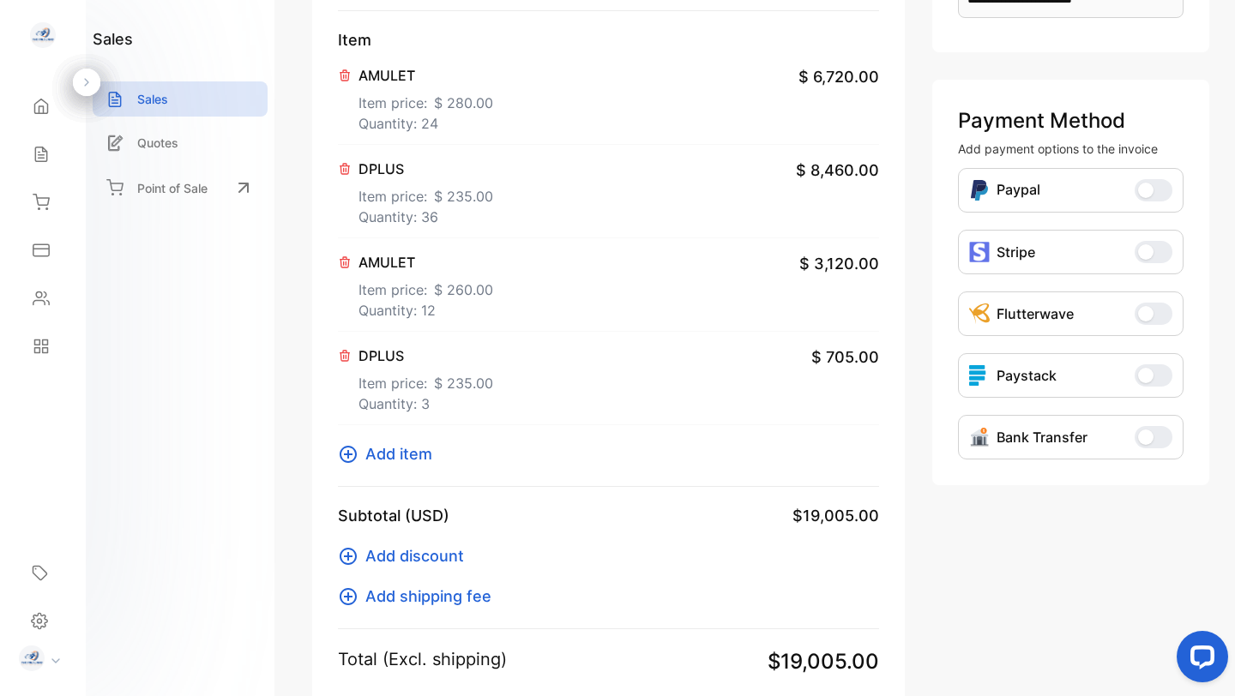
click at [397, 263] on p "AMULET" at bounding box center [425, 262] width 135 height 21
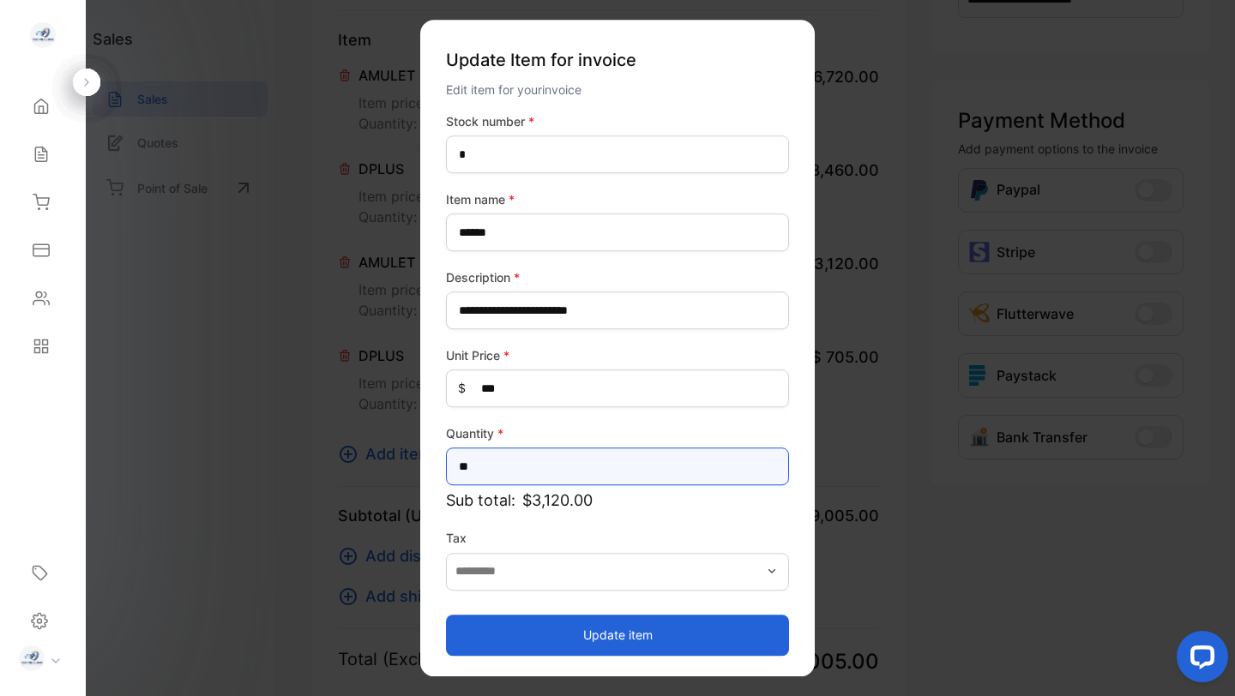
drag, startPoint x: 479, startPoint y: 466, endPoint x: 454, endPoint y: 466, distance: 24.9
click at [454, 466] on input "**" at bounding box center [617, 467] width 343 height 38
type input "*"
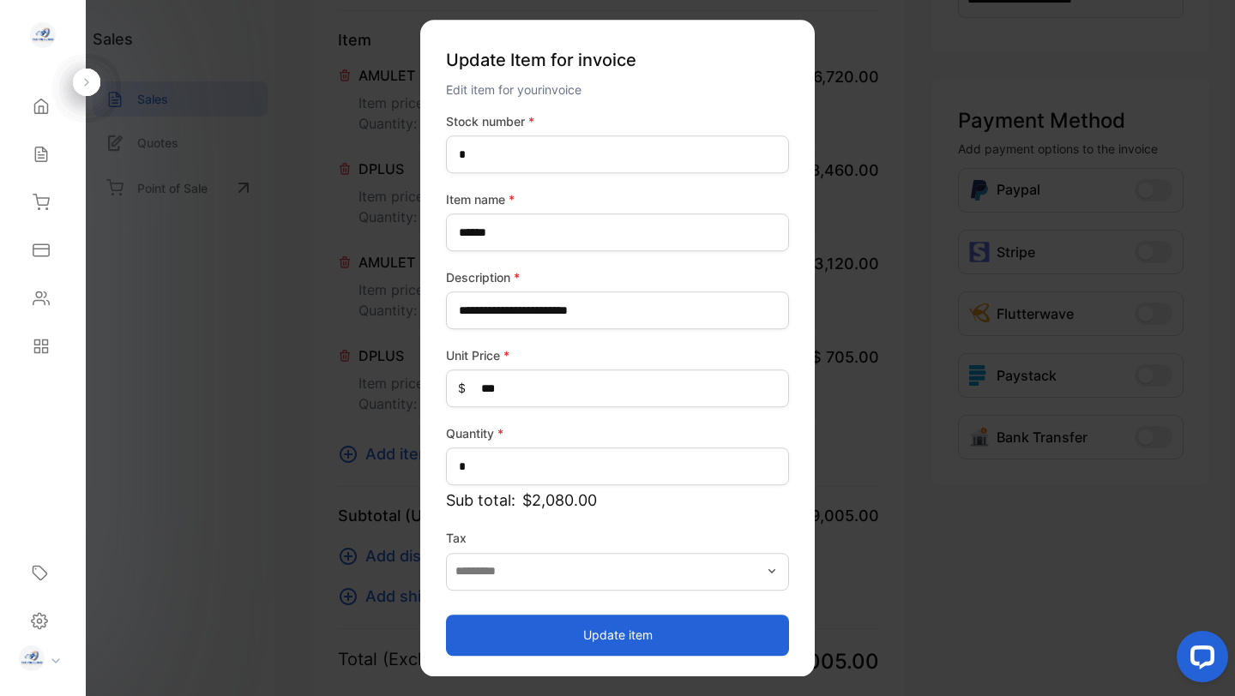
click at [514, 639] on button "Update item" at bounding box center [617, 635] width 343 height 41
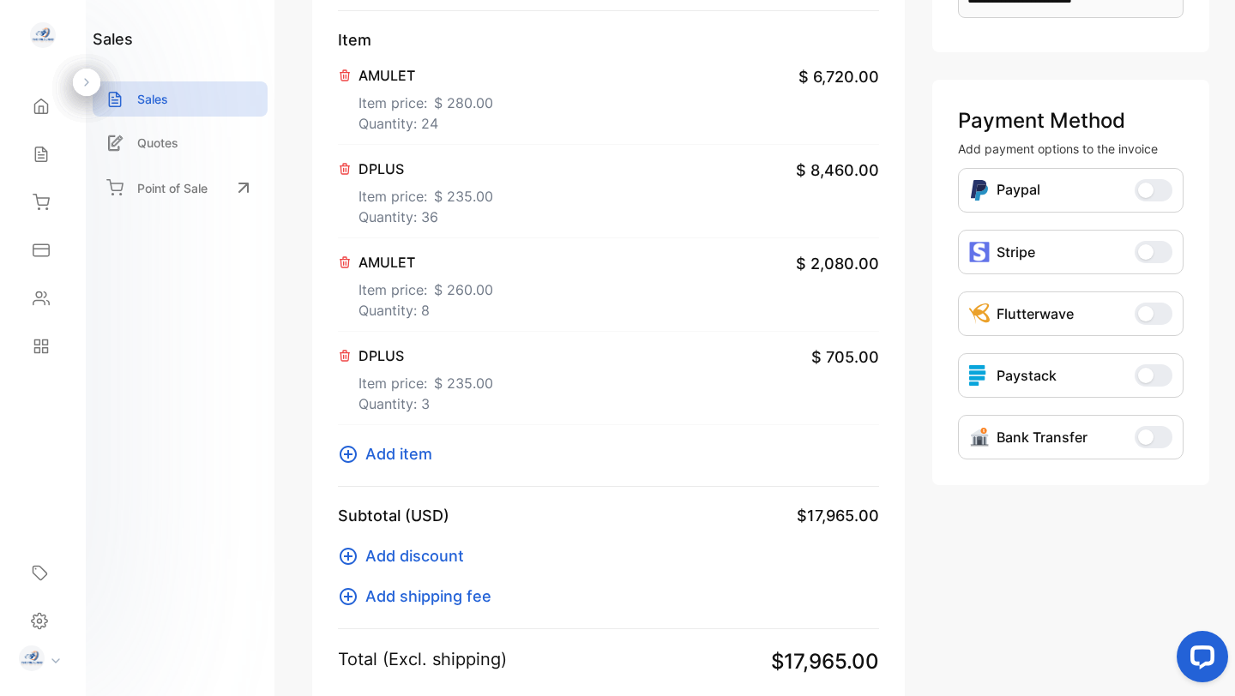
click at [384, 106] on p "Item price: $ 280.00" at bounding box center [425, 99] width 135 height 27
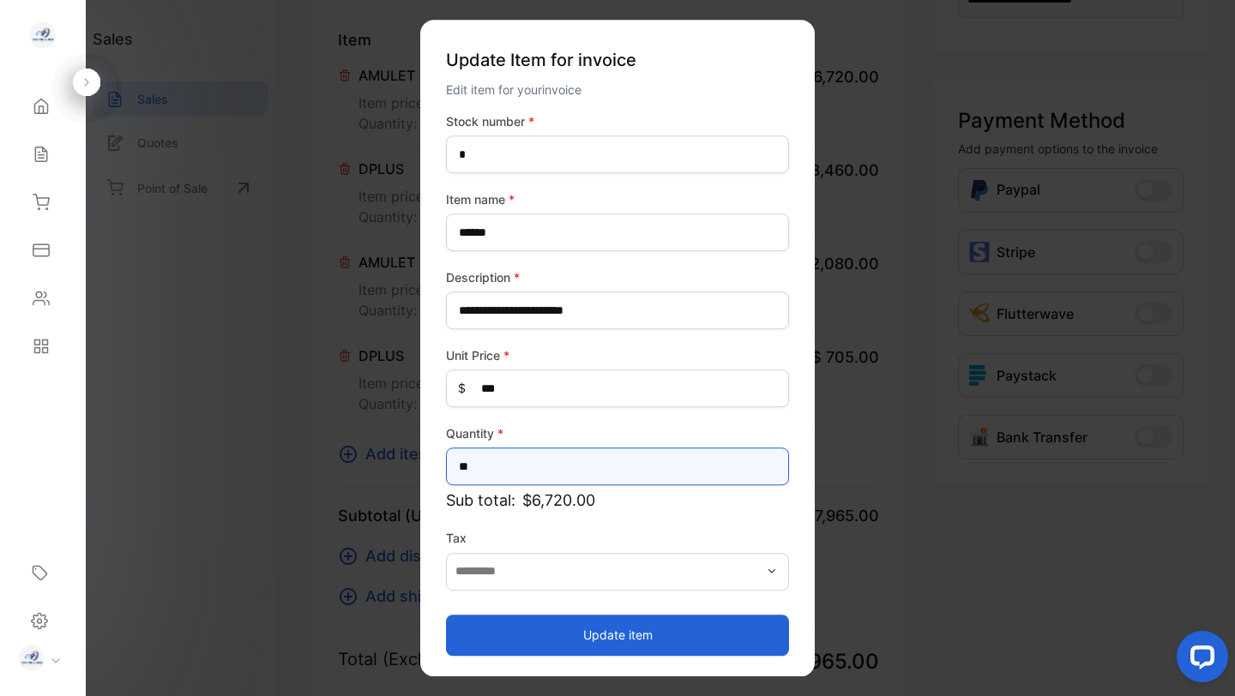
drag, startPoint x: 478, startPoint y: 466, endPoint x: 468, endPoint y: 467, distance: 9.5
click at [468, 467] on input "**" at bounding box center [617, 467] width 343 height 38
type input "**"
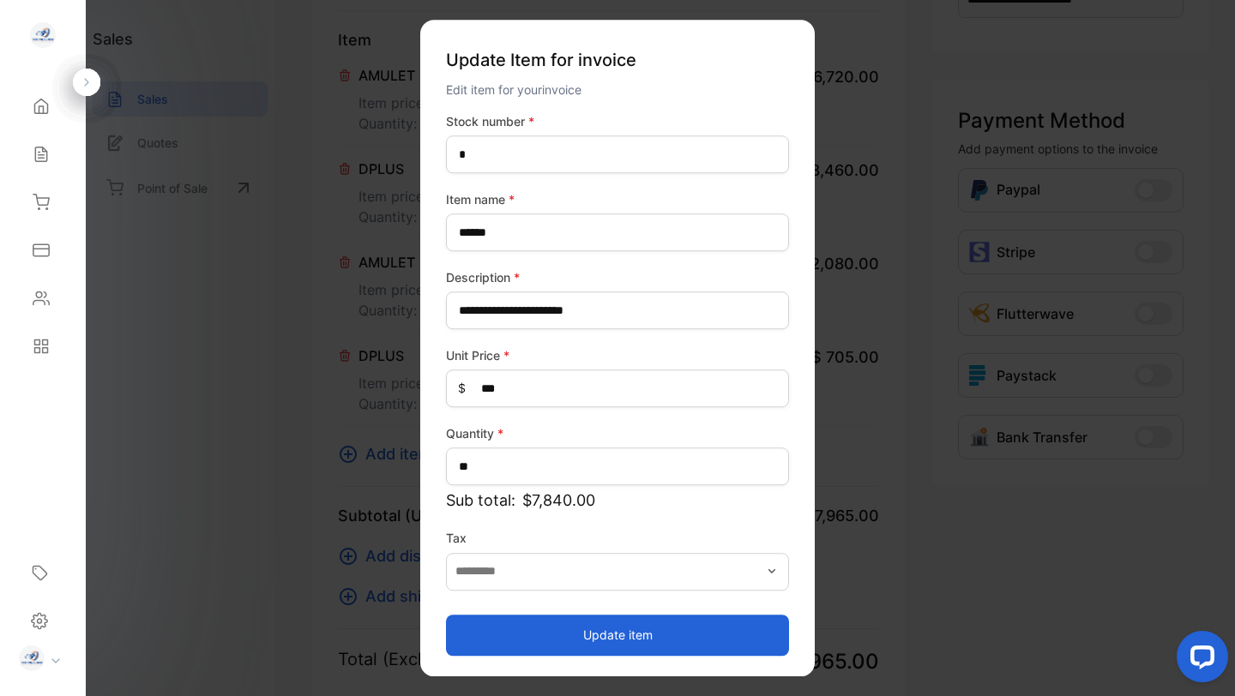
click at [589, 630] on button "Update item" at bounding box center [617, 635] width 343 height 41
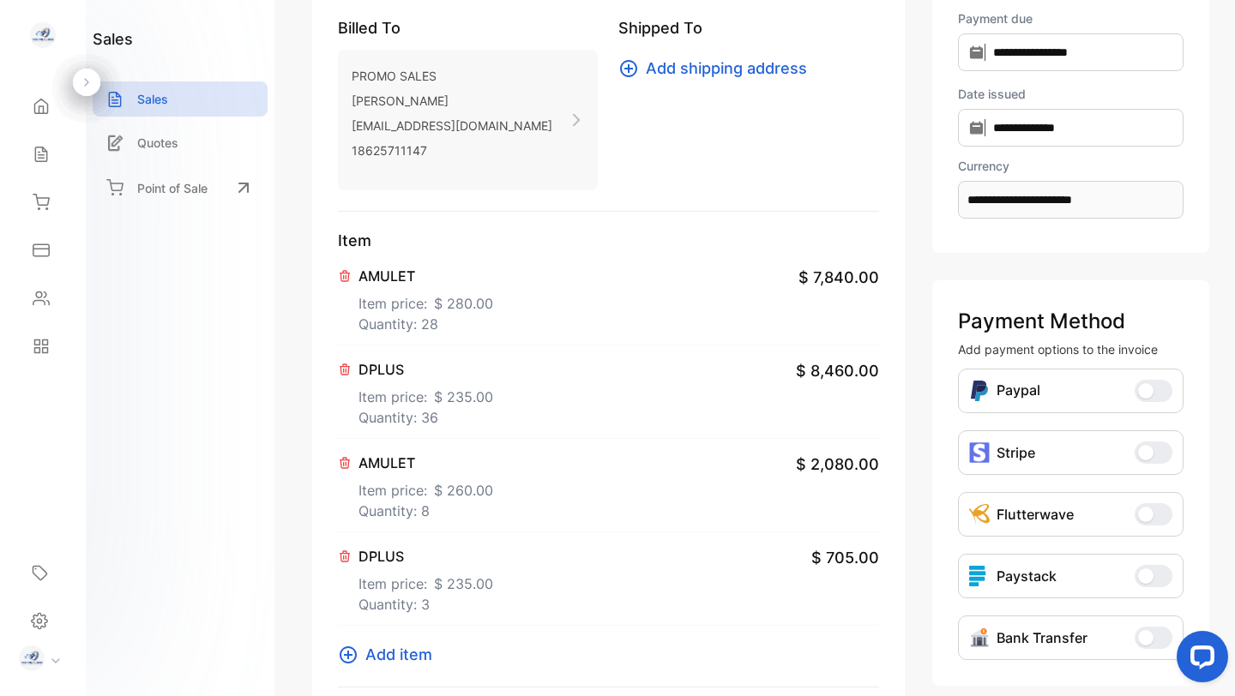
scroll to position [0, 0]
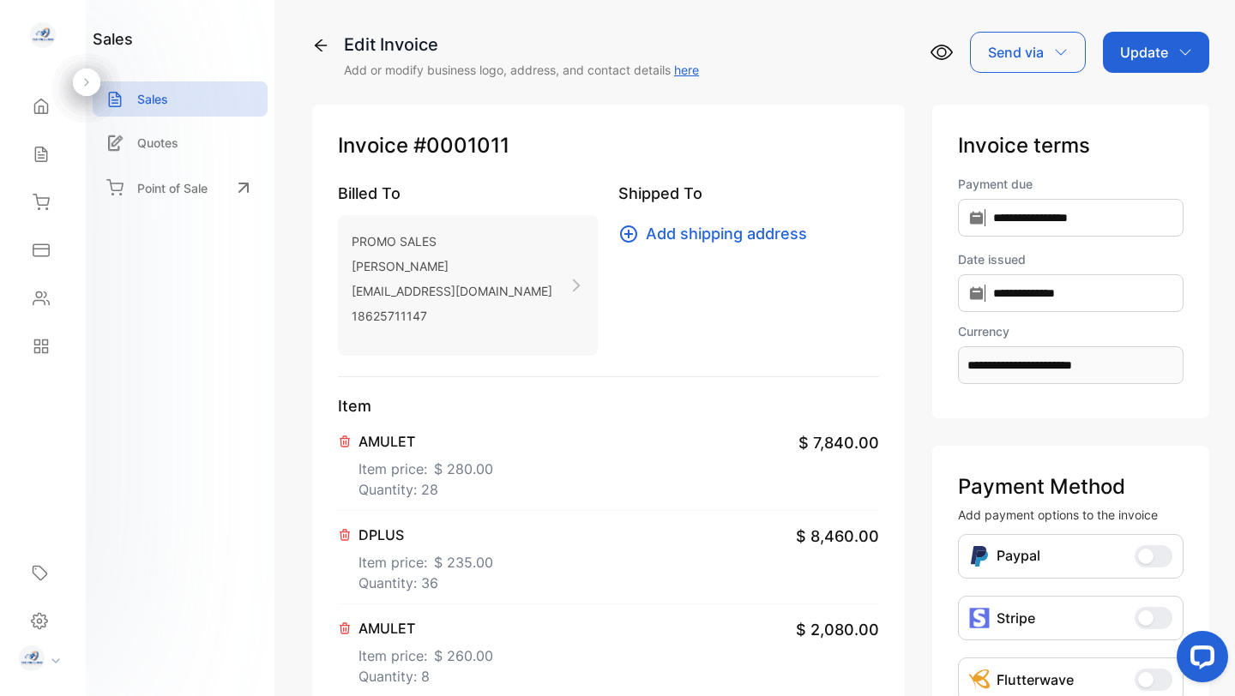
click at [1167, 50] on div "Update" at bounding box center [1156, 52] width 106 height 41
click at [1152, 93] on div "Invoice" at bounding box center [1159, 109] width 99 height 34
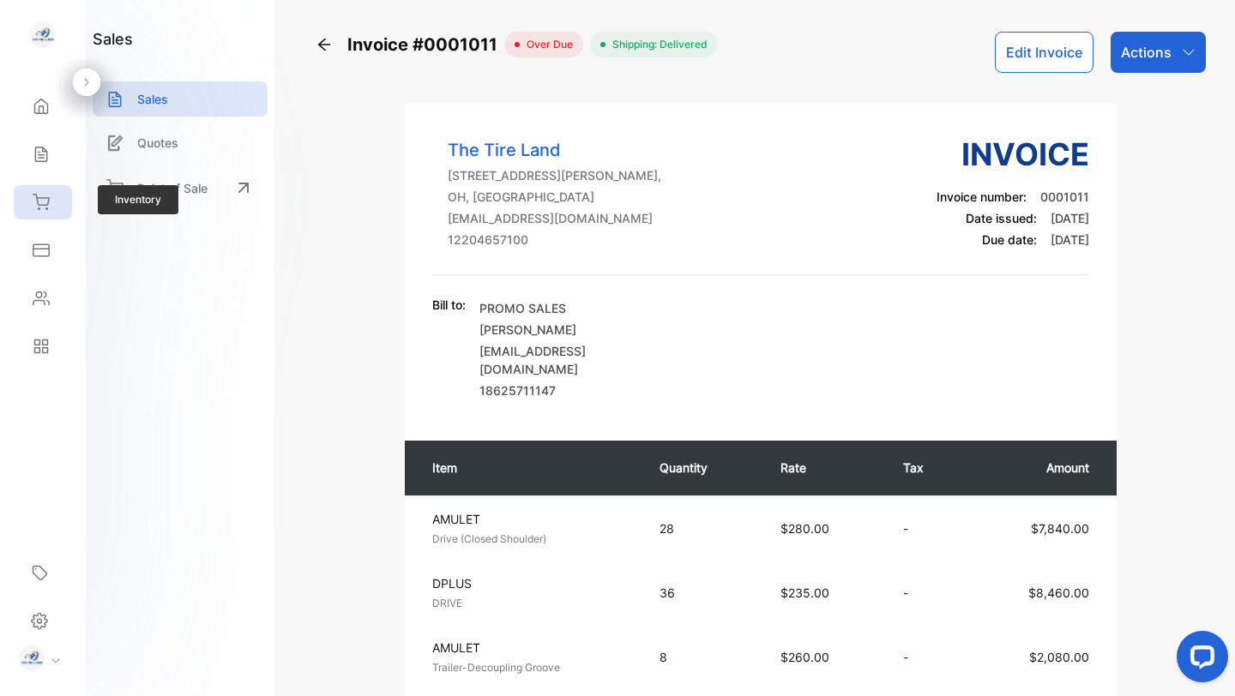
click at [37, 204] on icon at bounding box center [41, 202] width 17 height 17
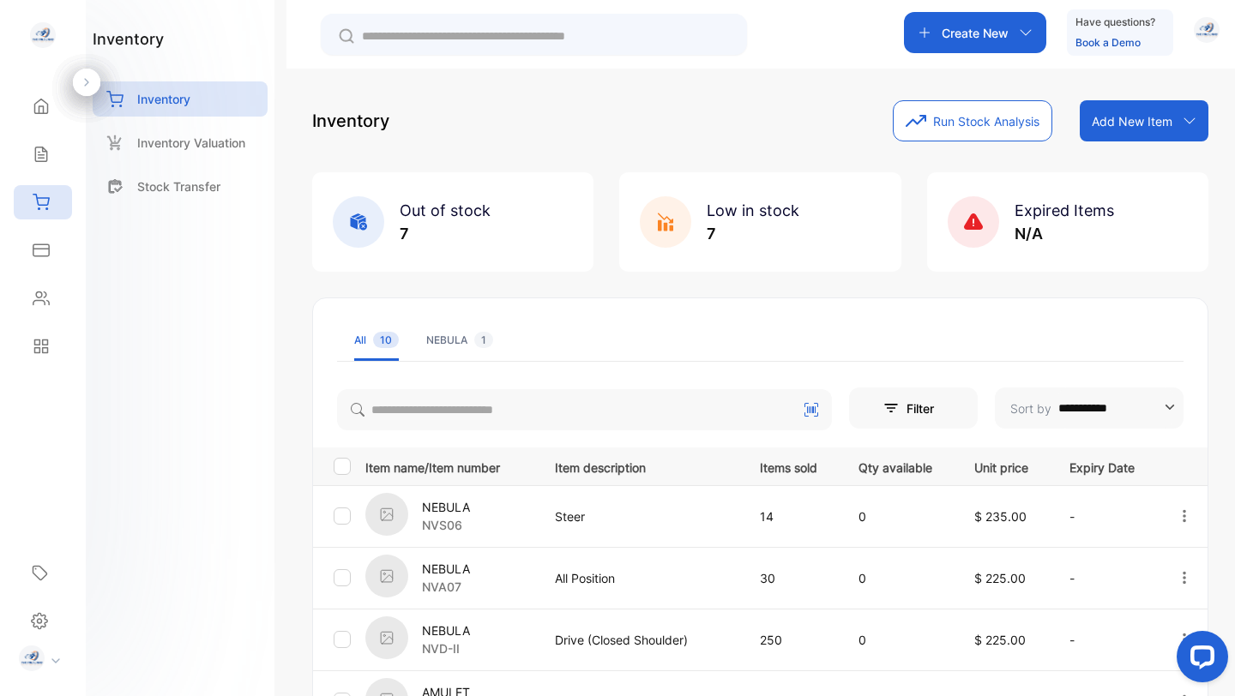
click at [272, 473] on div "inventory Inventory Inventory Valuation Stock Transfer" at bounding box center [180, 348] width 189 height 696
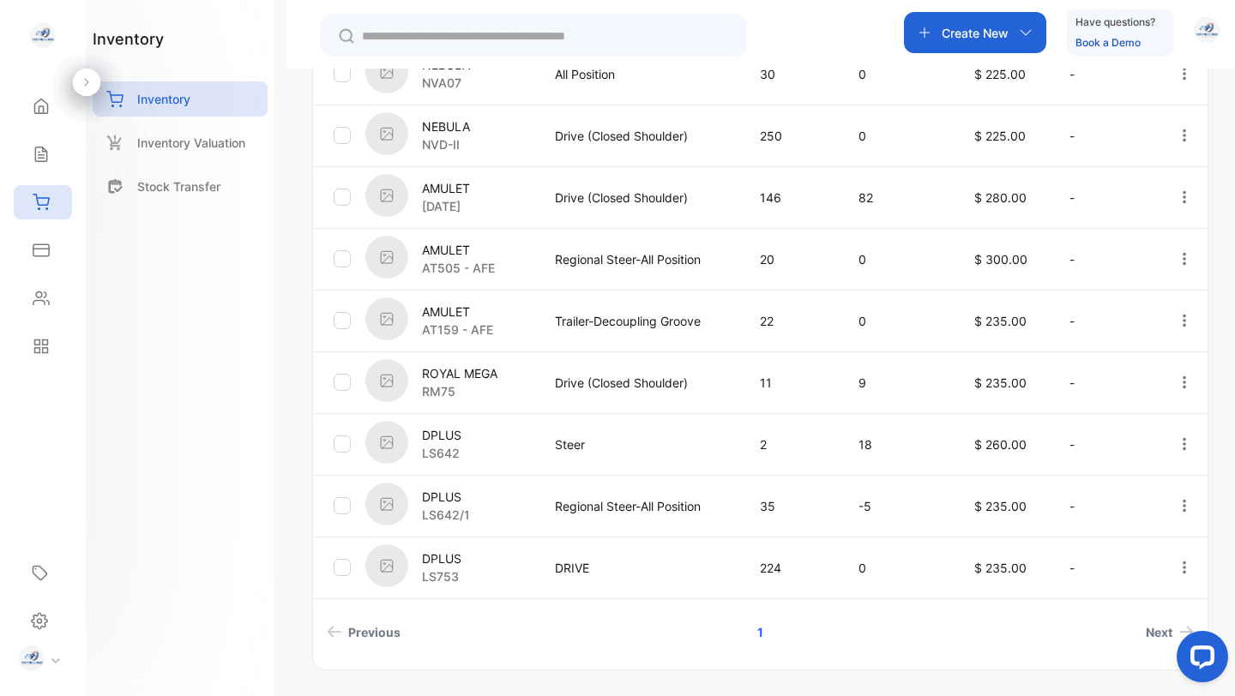
scroll to position [506, 0]
click at [43, 159] on icon at bounding box center [41, 154] width 17 height 17
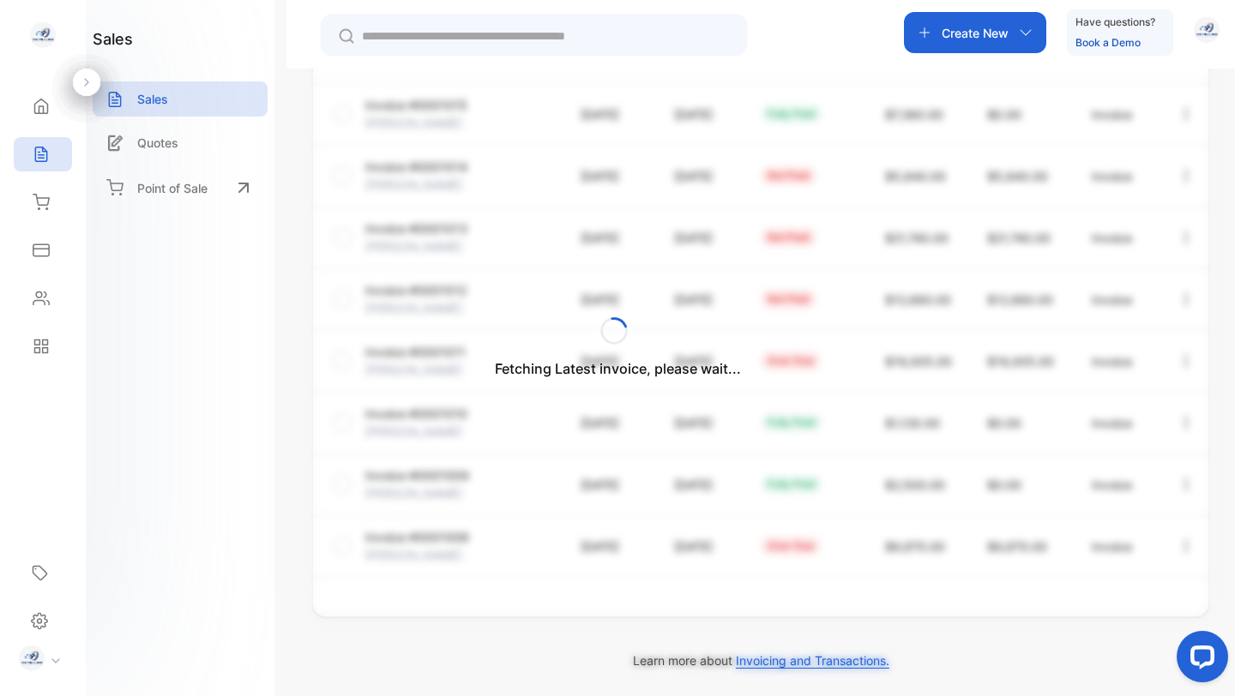
scroll to position [427, 0]
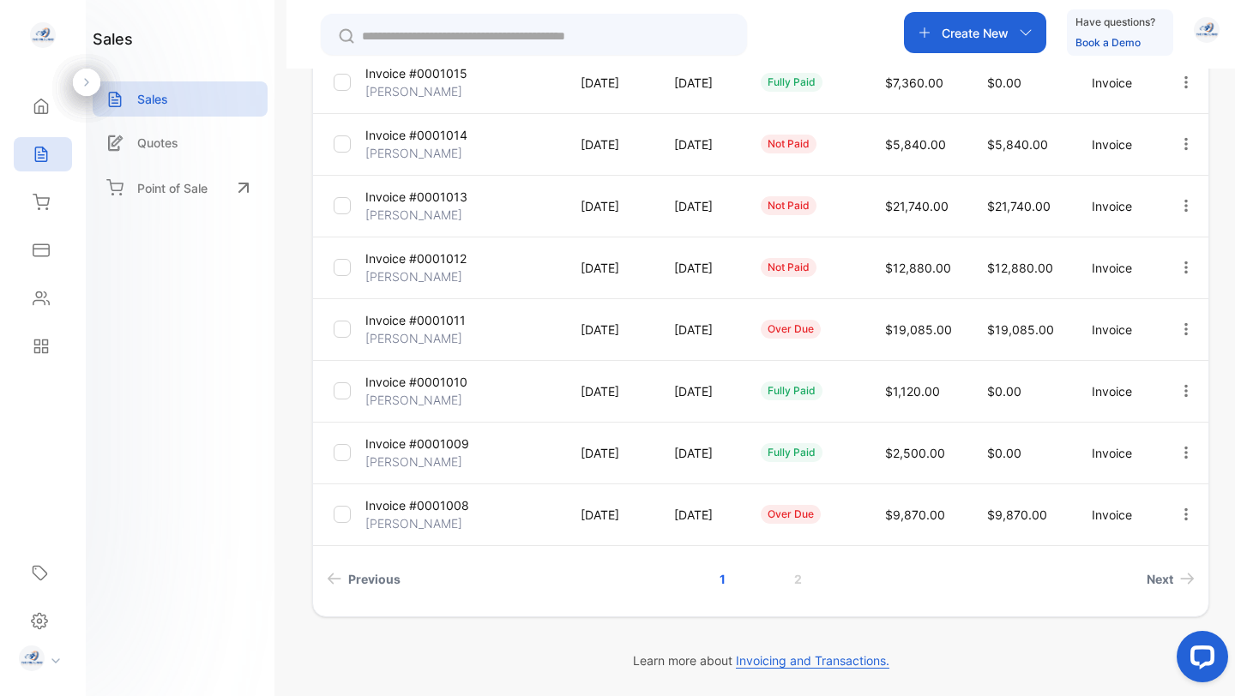
click at [418, 323] on p "Invoice #0001011" at bounding box center [415, 320] width 100 height 18
